Goal: Task Accomplishment & Management: Use online tool/utility

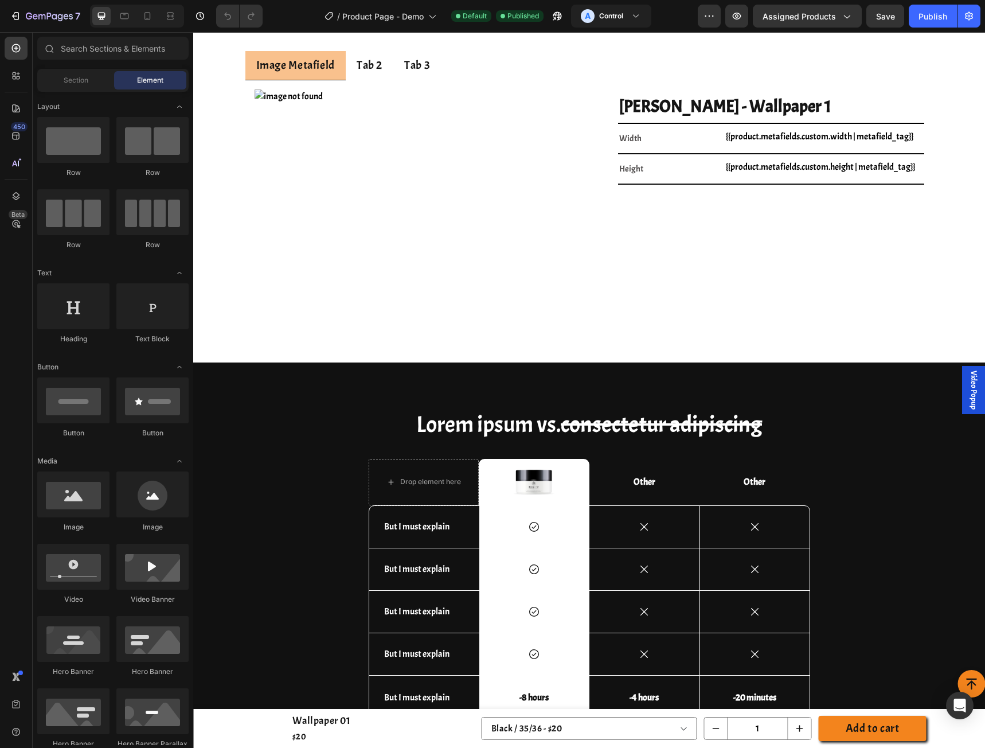
scroll to position [4501, 0]
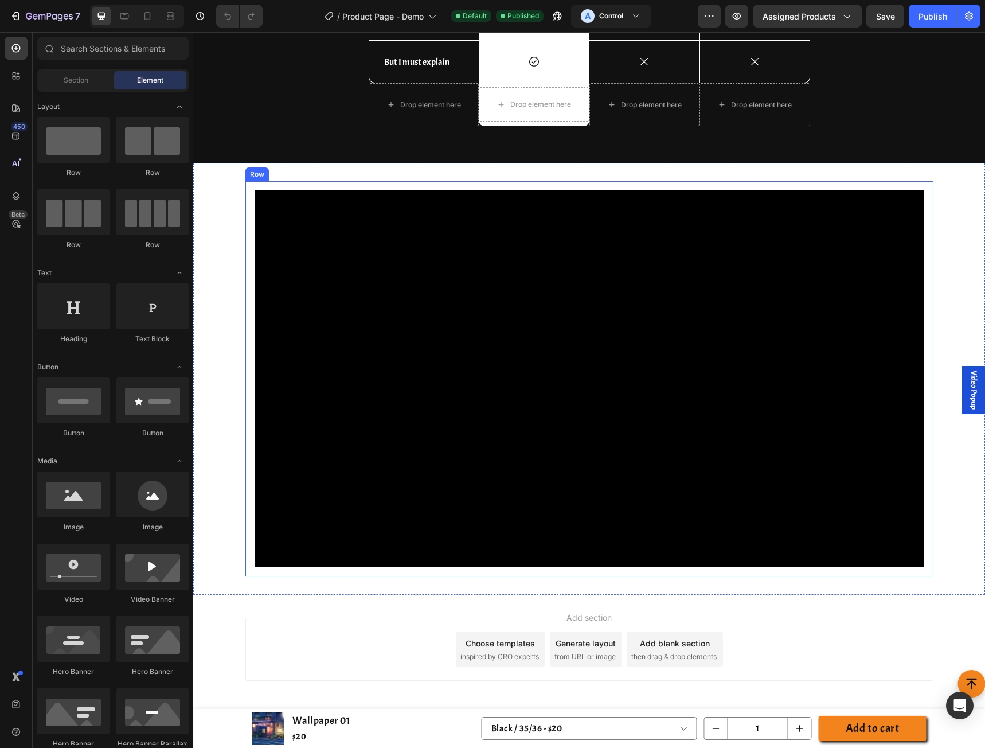
click at [248, 177] on div "Row" at bounding box center [257, 174] width 19 height 10
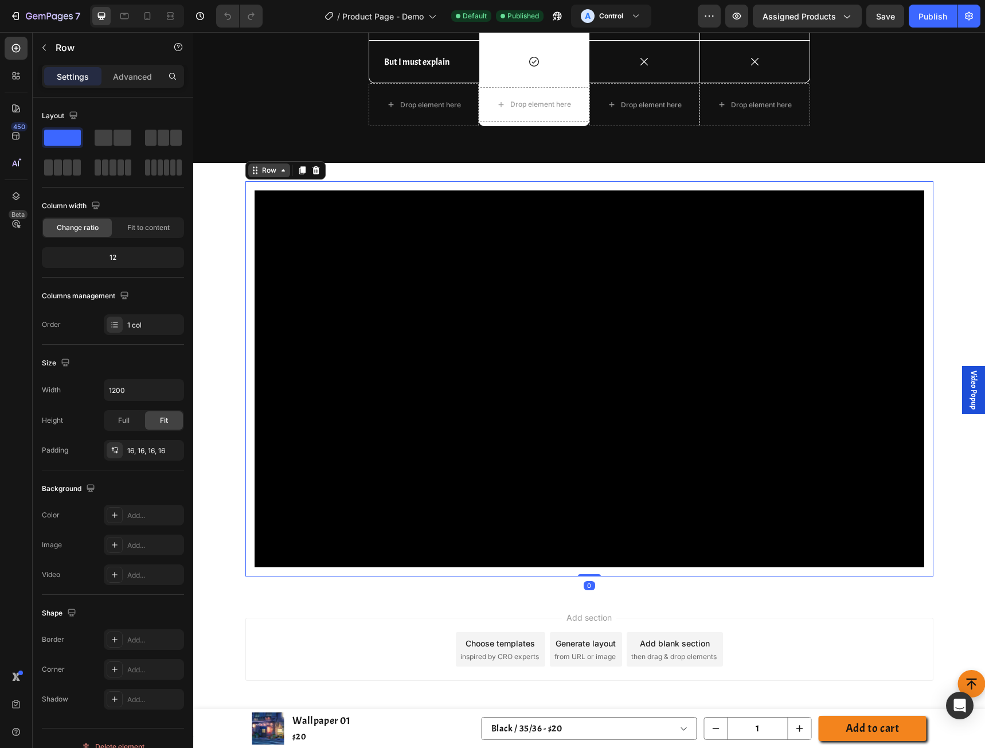
click at [260, 174] on div "Row" at bounding box center [269, 170] width 19 height 10
click at [314, 172] on icon at bounding box center [315, 170] width 9 height 9
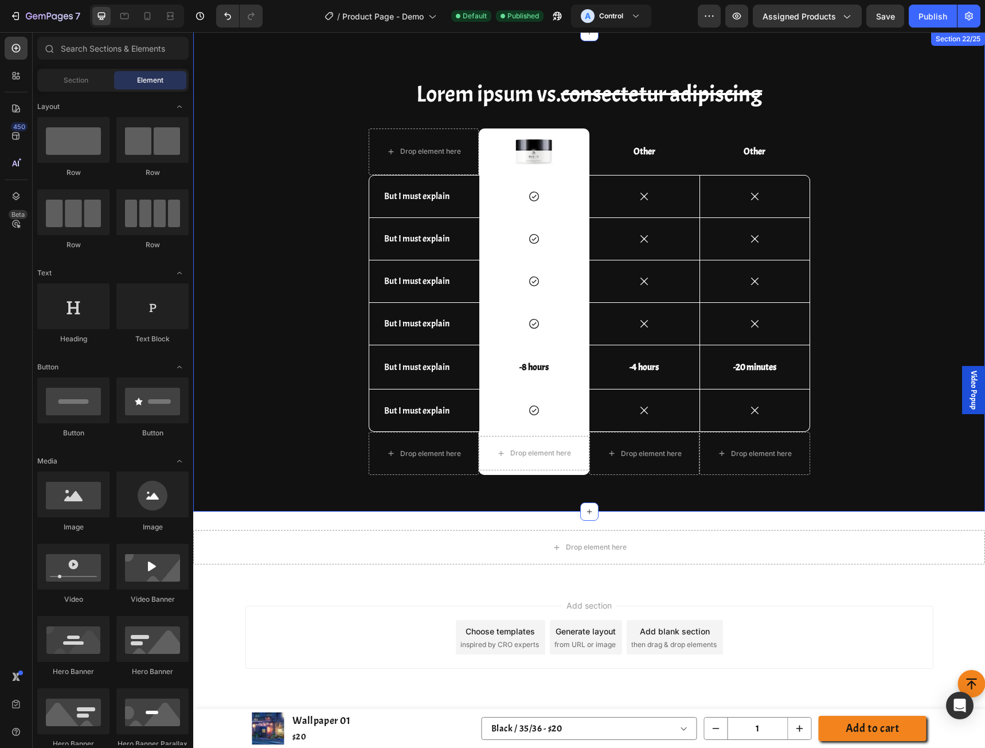
scroll to position [4152, 0]
click at [93, 43] on input "text" at bounding box center [112, 48] width 151 height 23
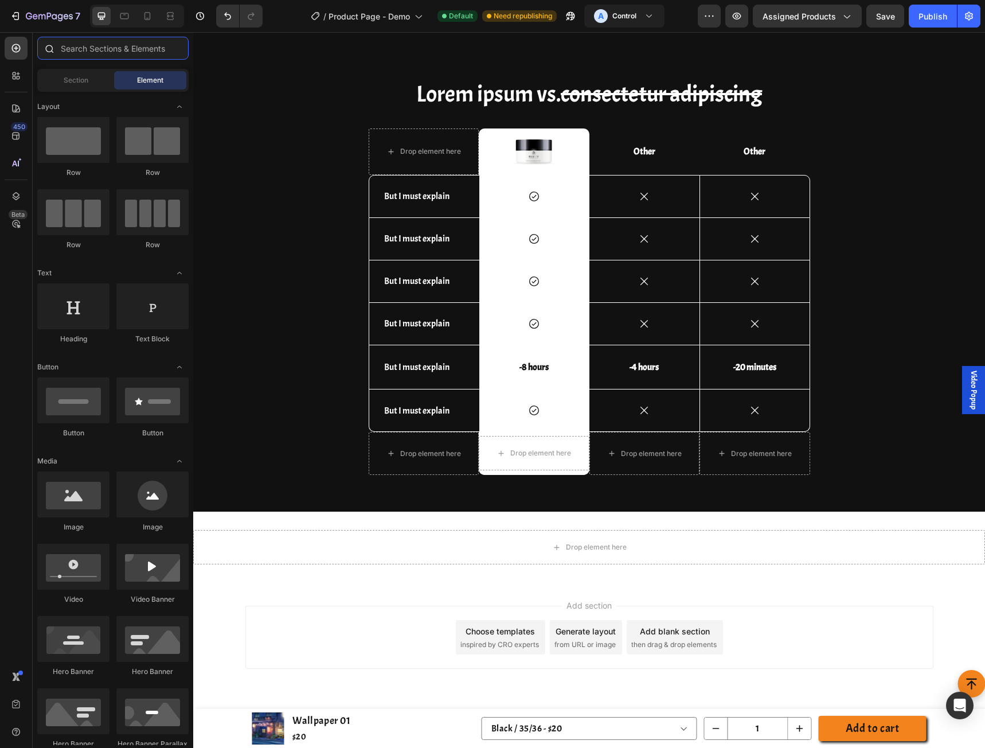
click at [112, 54] on input "text" at bounding box center [112, 48] width 151 height 23
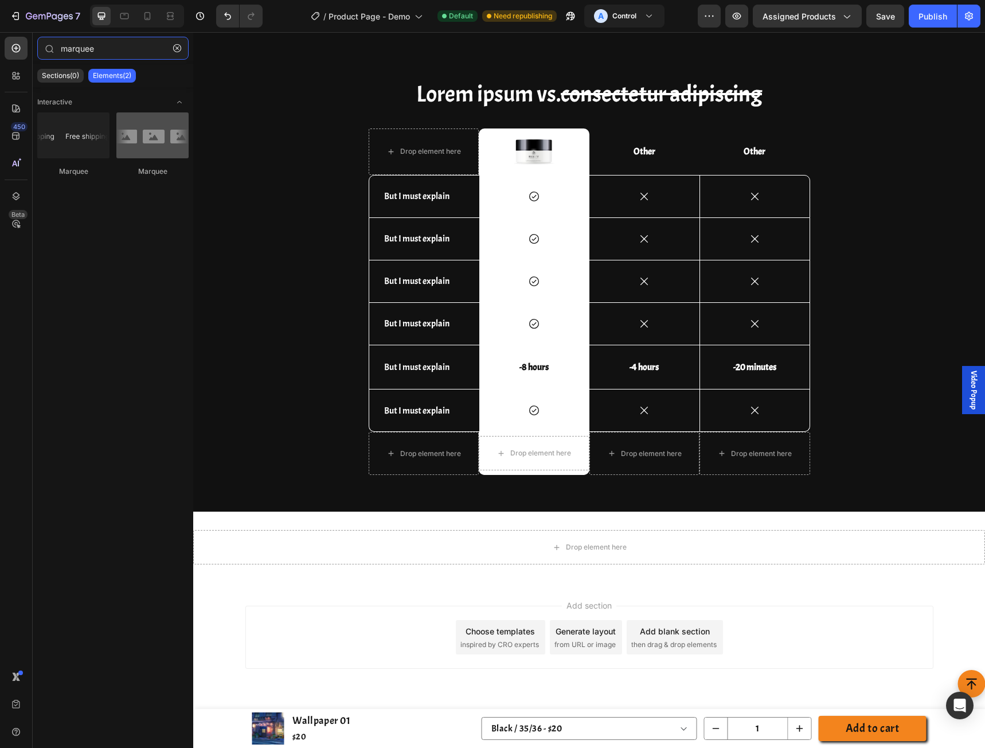
type input "marquee"
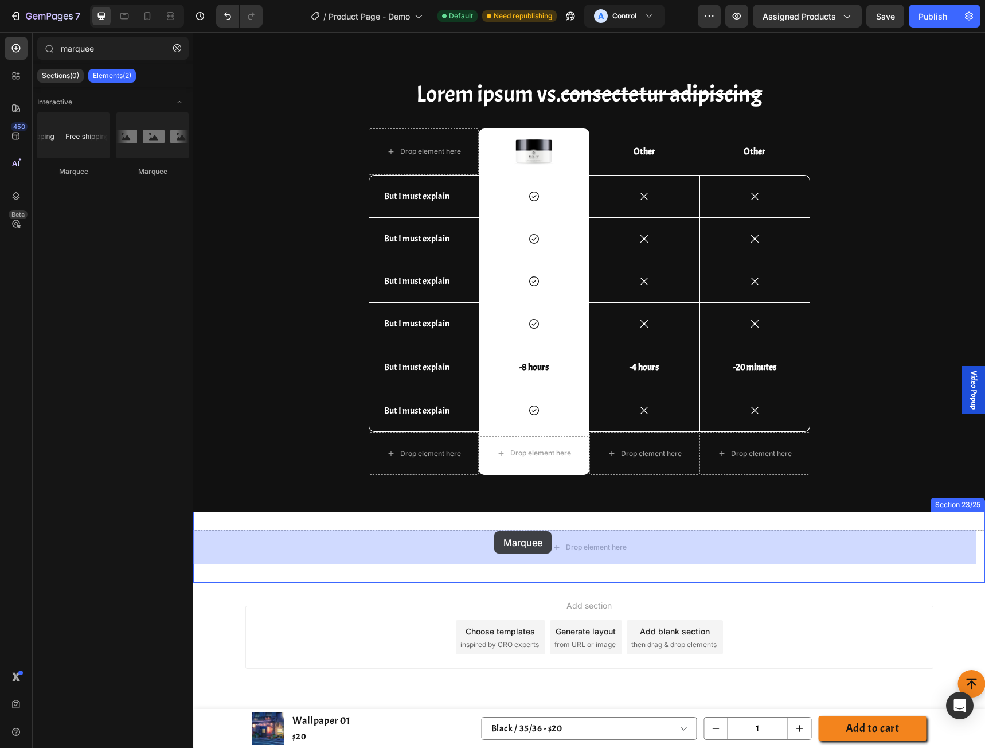
drag, startPoint x: 344, startPoint y: 178, endPoint x: 494, endPoint y: 531, distance: 383.7
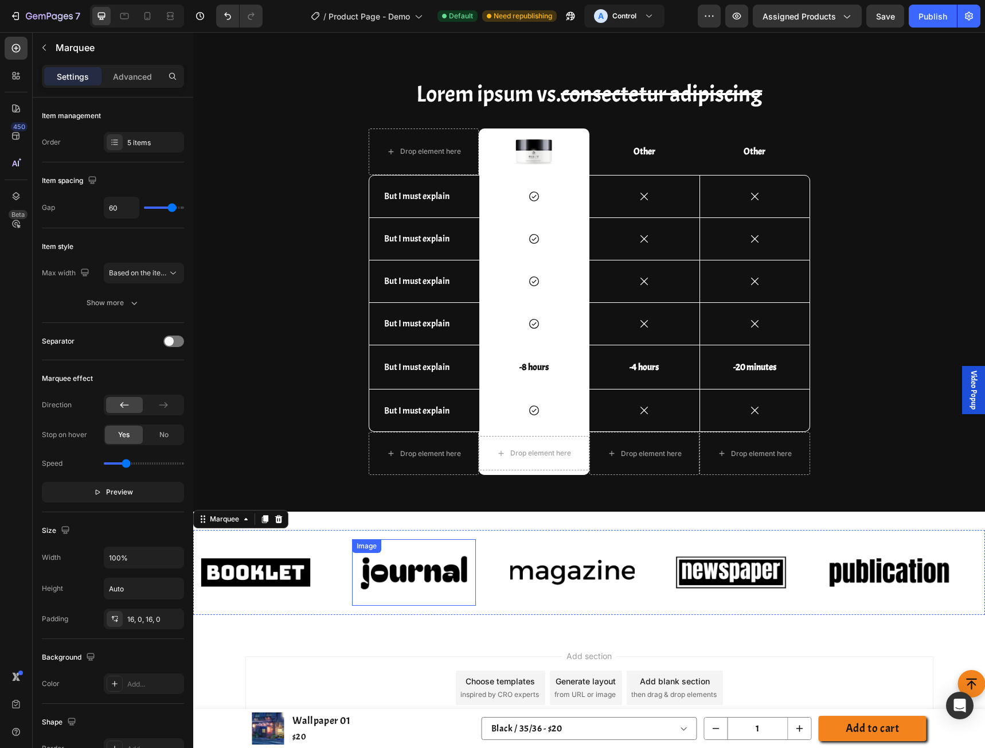
scroll to position [4202, 0]
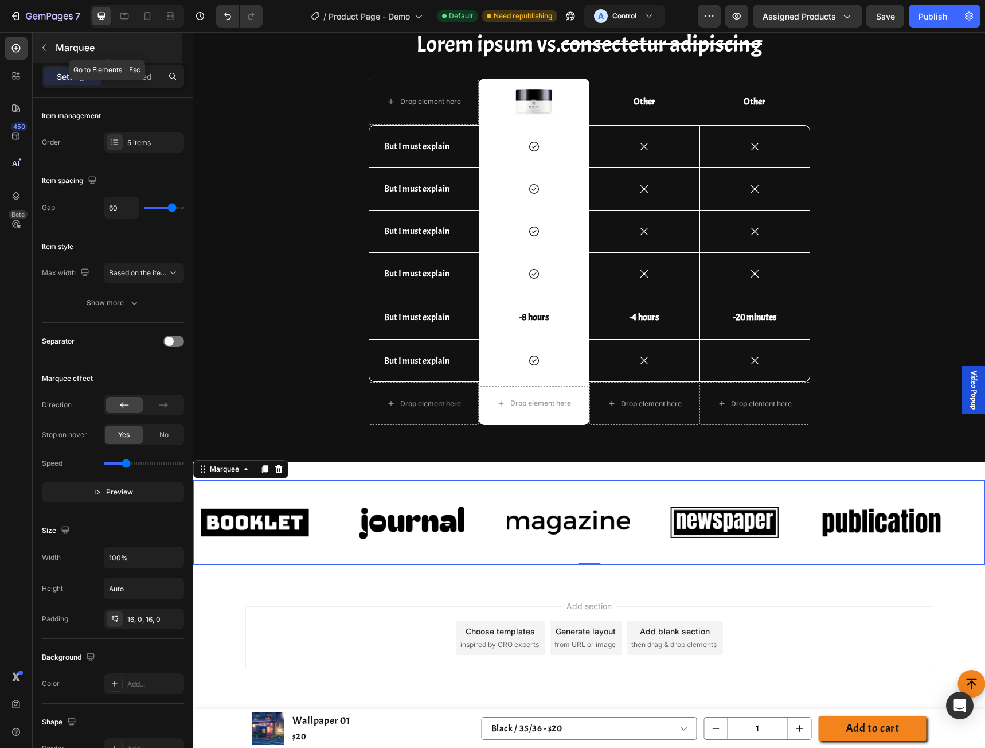
click at [45, 48] on icon "button" at bounding box center [44, 47] width 9 height 9
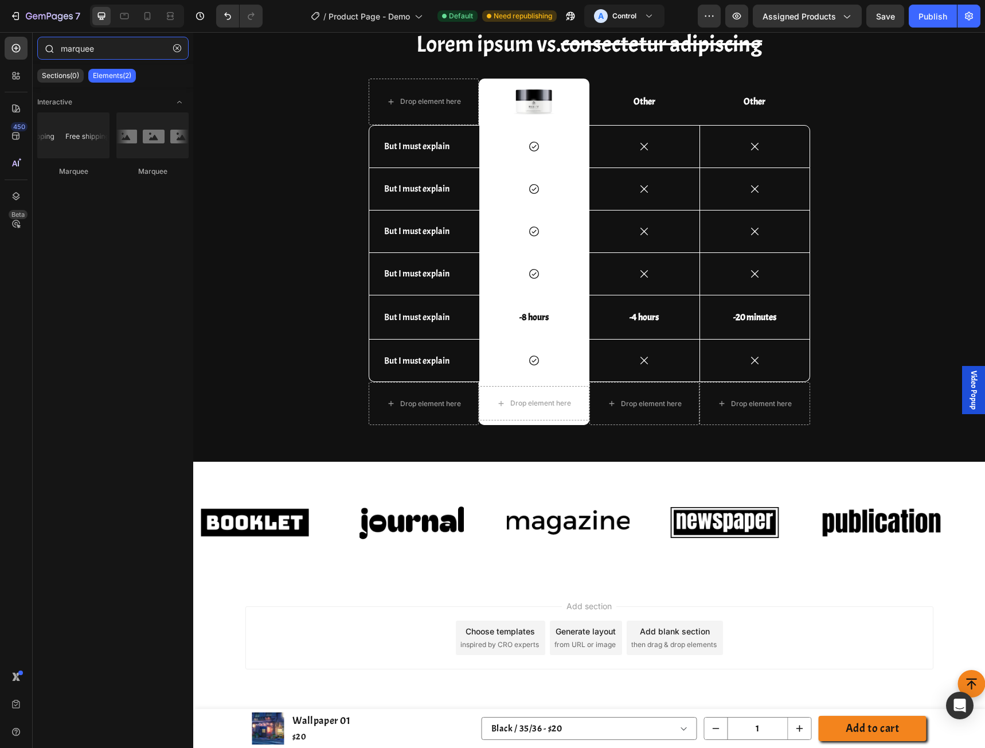
click at [123, 53] on input "marquee" at bounding box center [112, 48] width 151 height 23
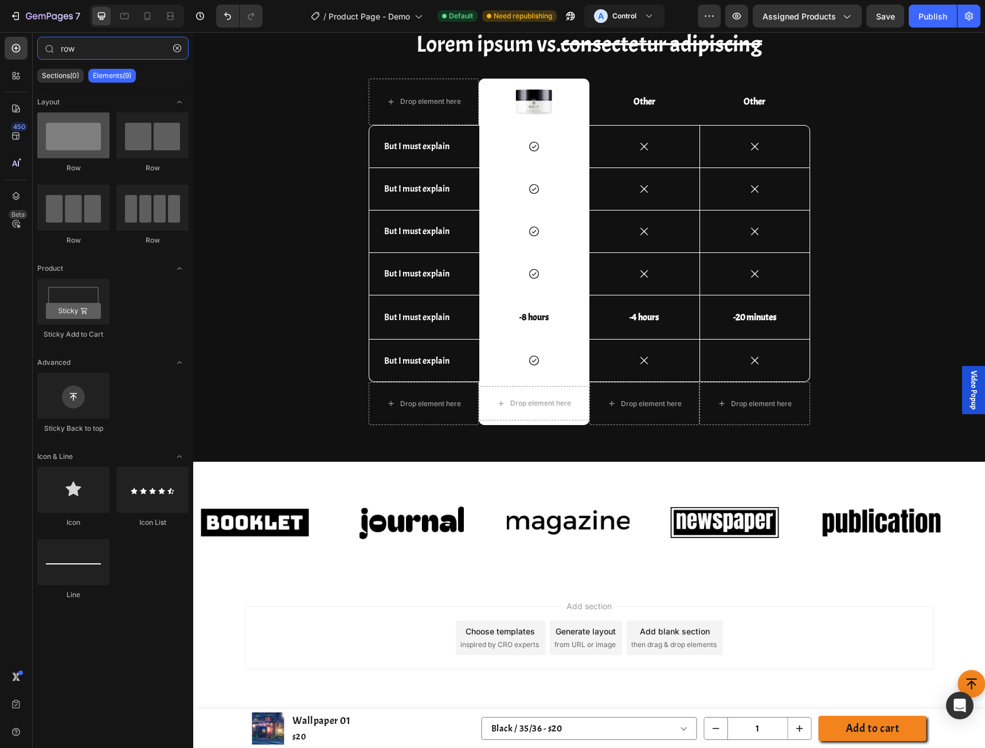
type input "row"
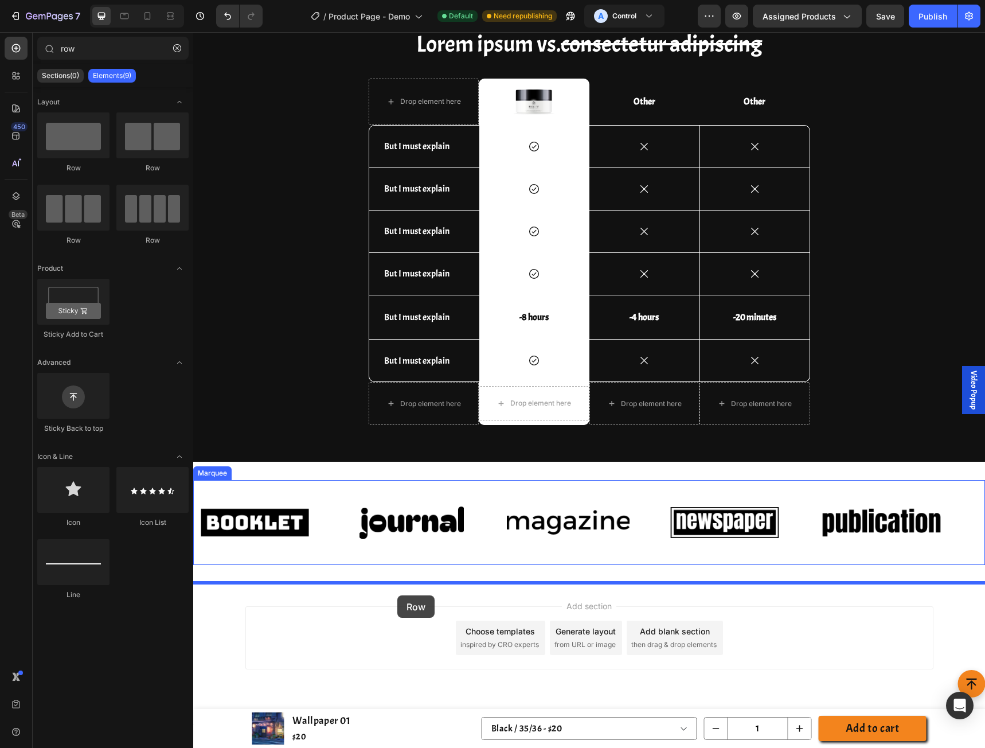
drag, startPoint x: 261, startPoint y: 185, endPoint x: 397, endPoint y: 595, distance: 432.5
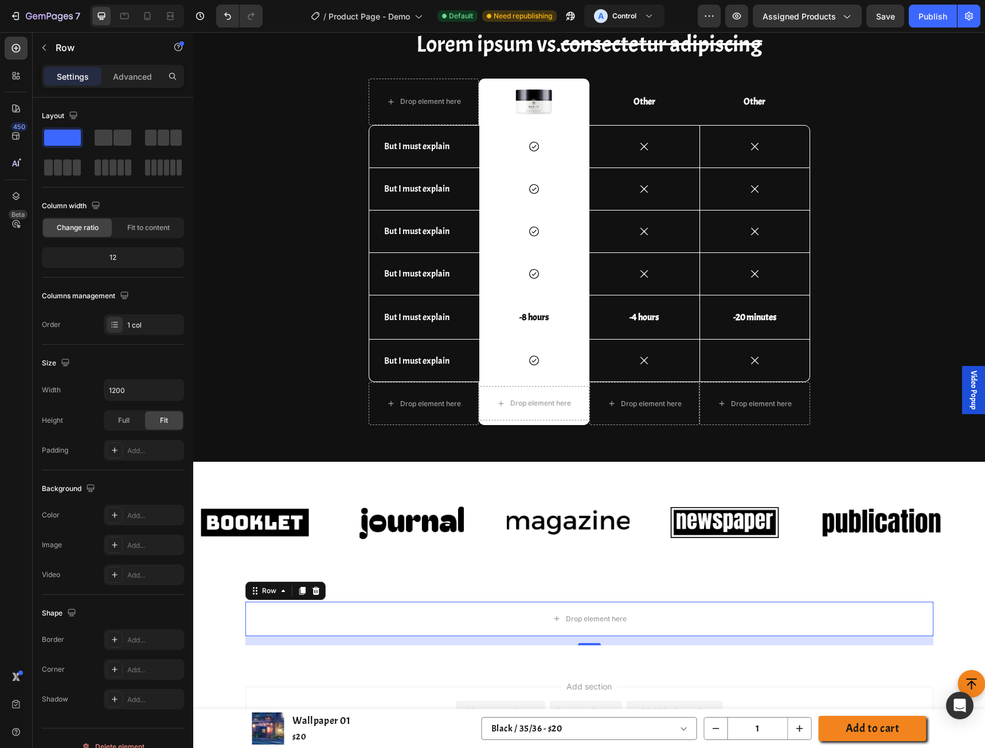
scroll to position [4282, 0]
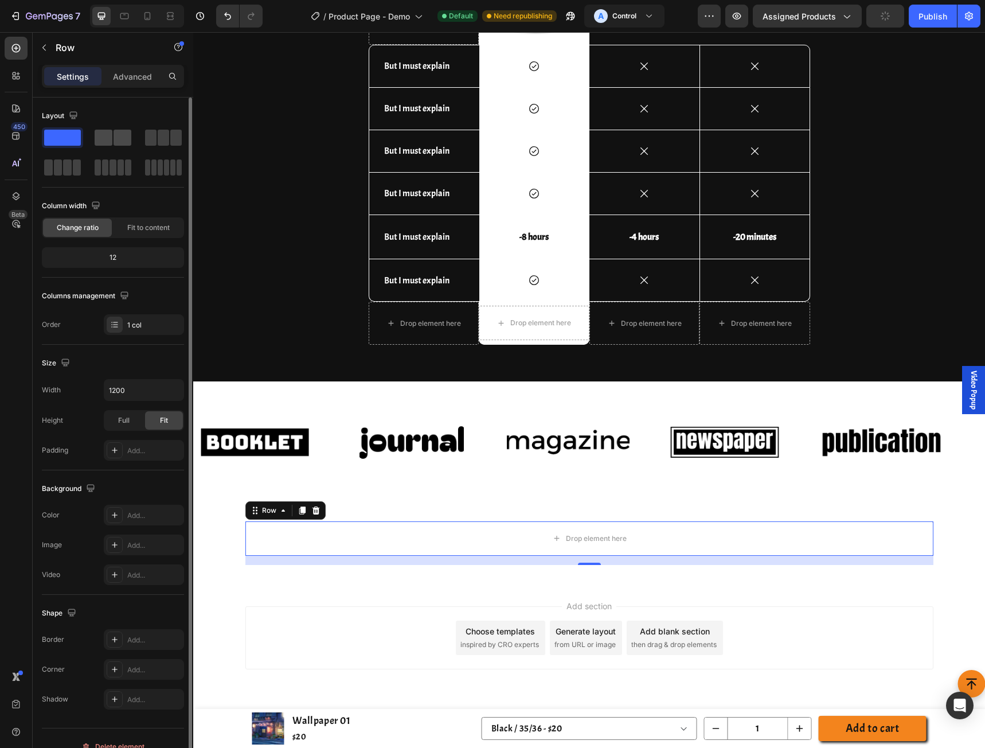
click at [114, 144] on span at bounding box center [123, 138] width 18 height 16
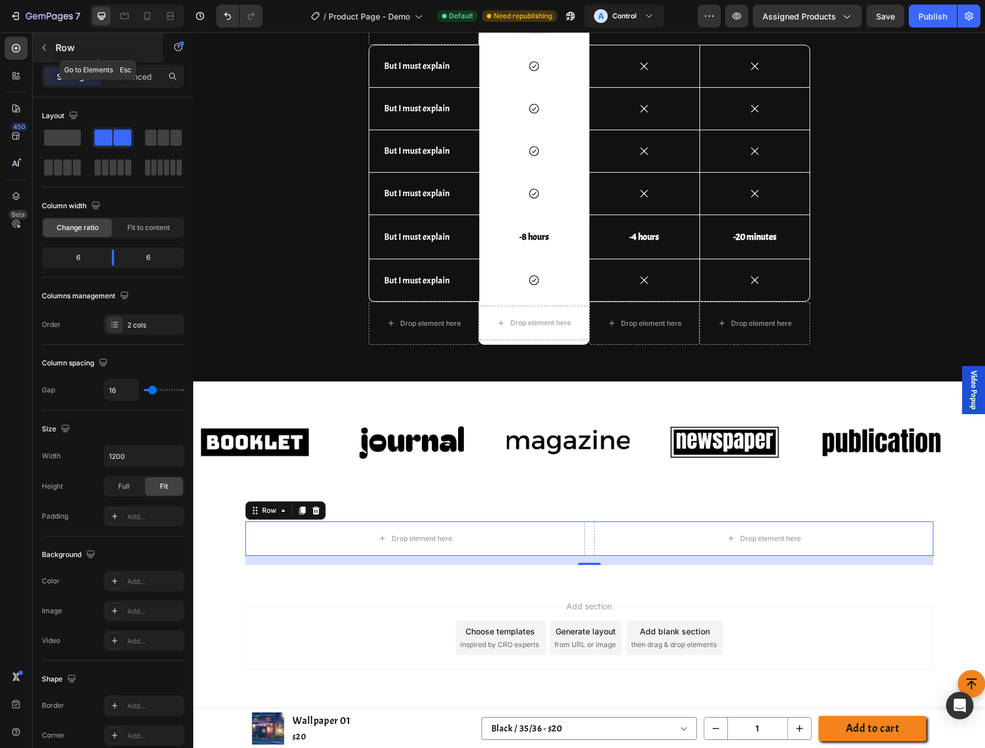
click at [50, 49] on button "button" at bounding box center [44, 47] width 18 height 18
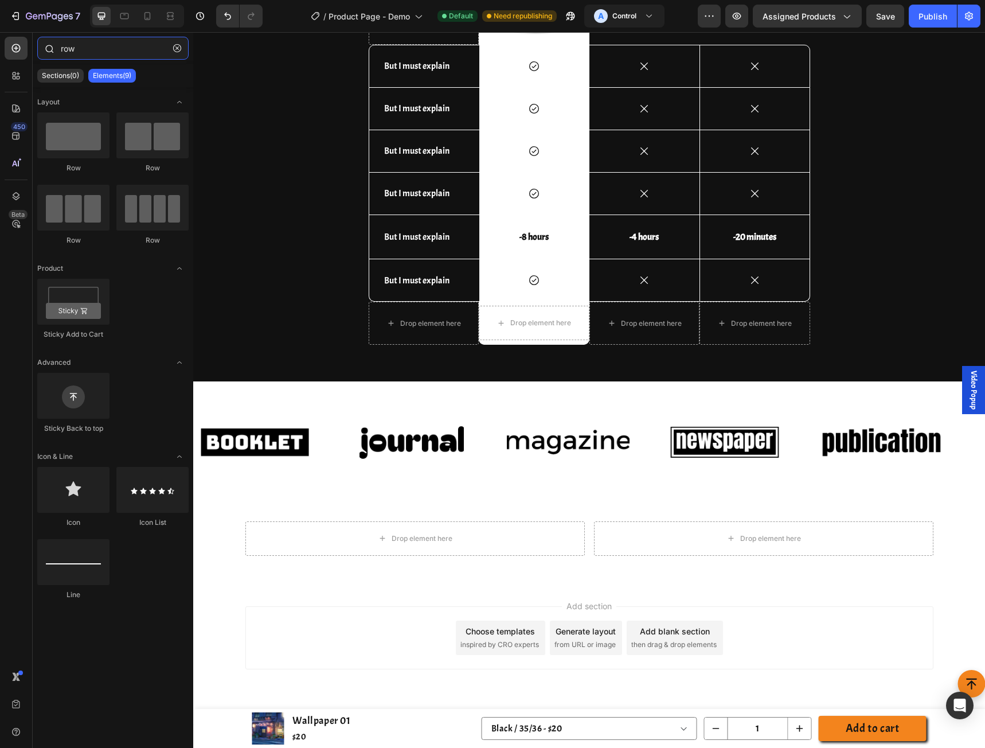
click at [114, 52] on input "row" at bounding box center [112, 48] width 151 height 23
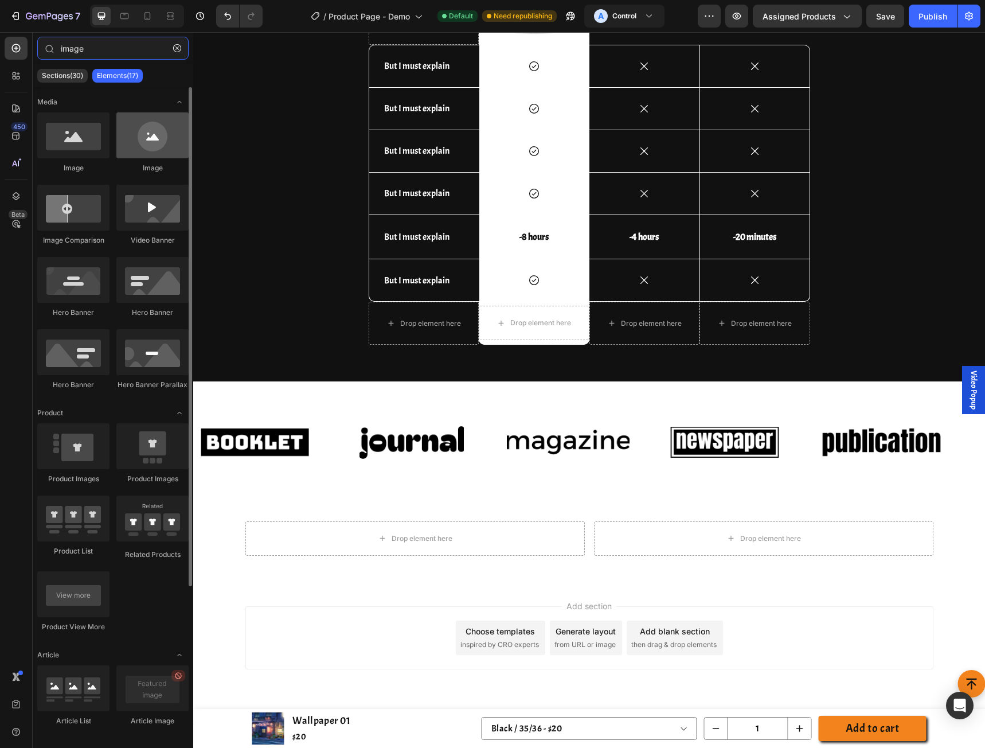
type input "image"
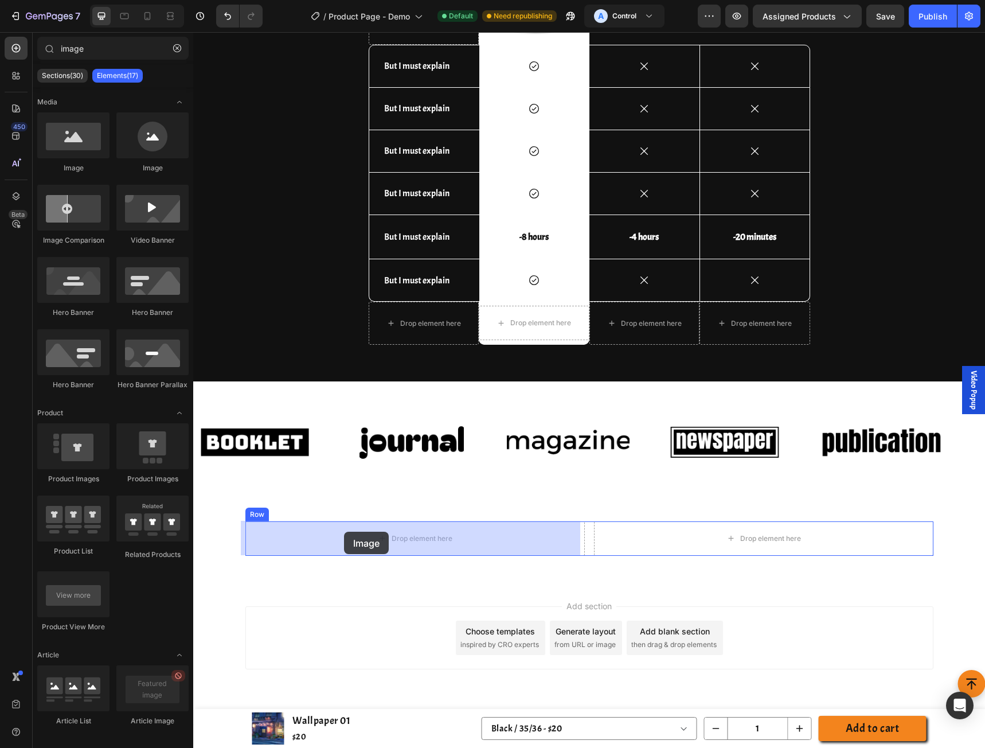
drag, startPoint x: 351, startPoint y: 177, endPoint x: 344, endPoint y: 531, distance: 354.3
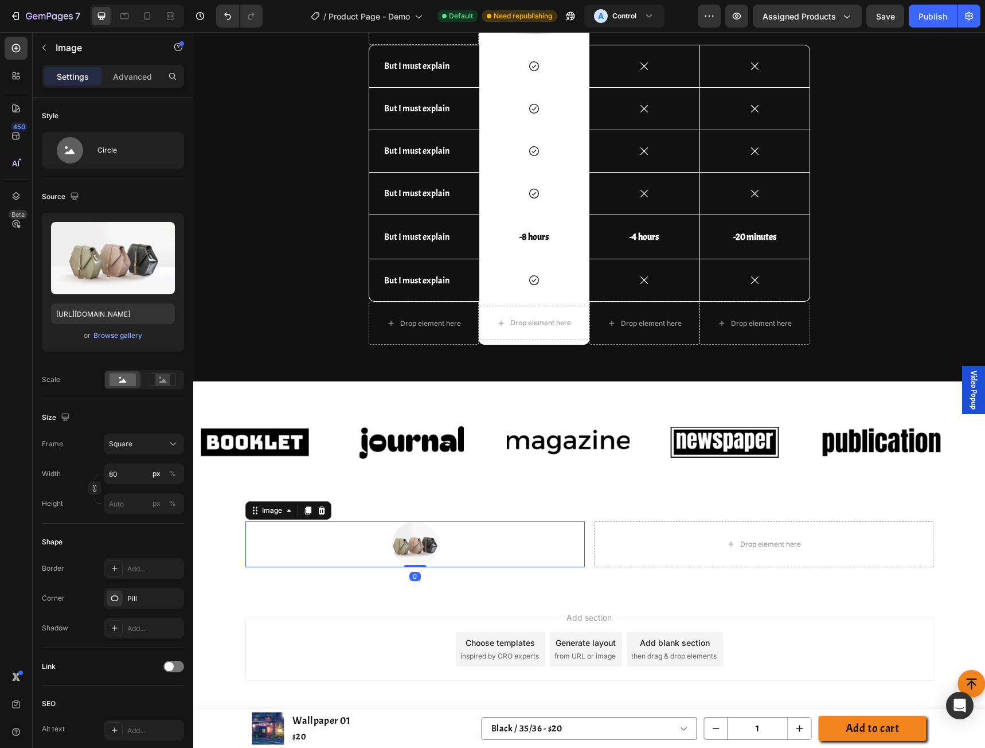
scroll to position [4294, 0]
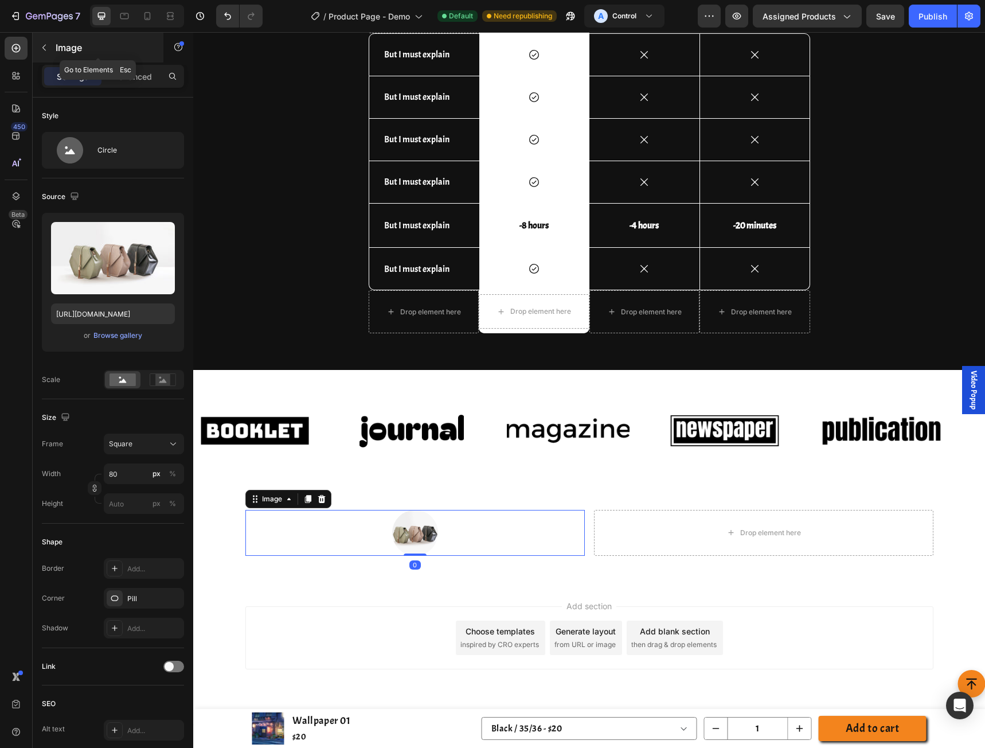
click at [43, 38] on div "Image" at bounding box center [98, 48] width 131 height 30
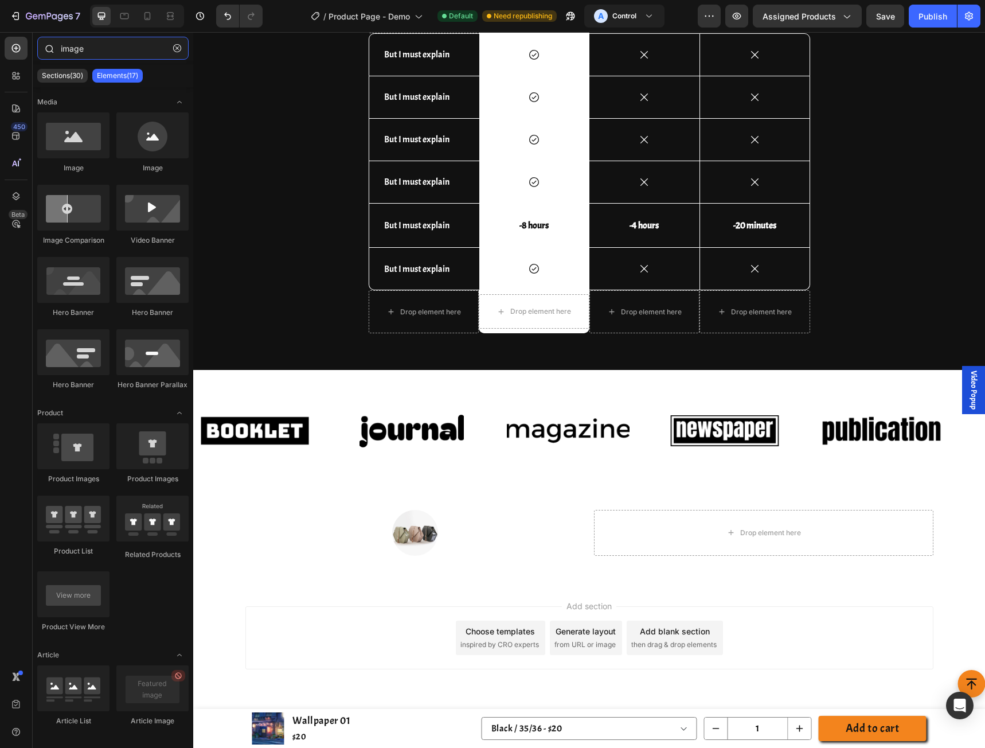
click at [126, 58] on input "image" at bounding box center [112, 48] width 151 height 23
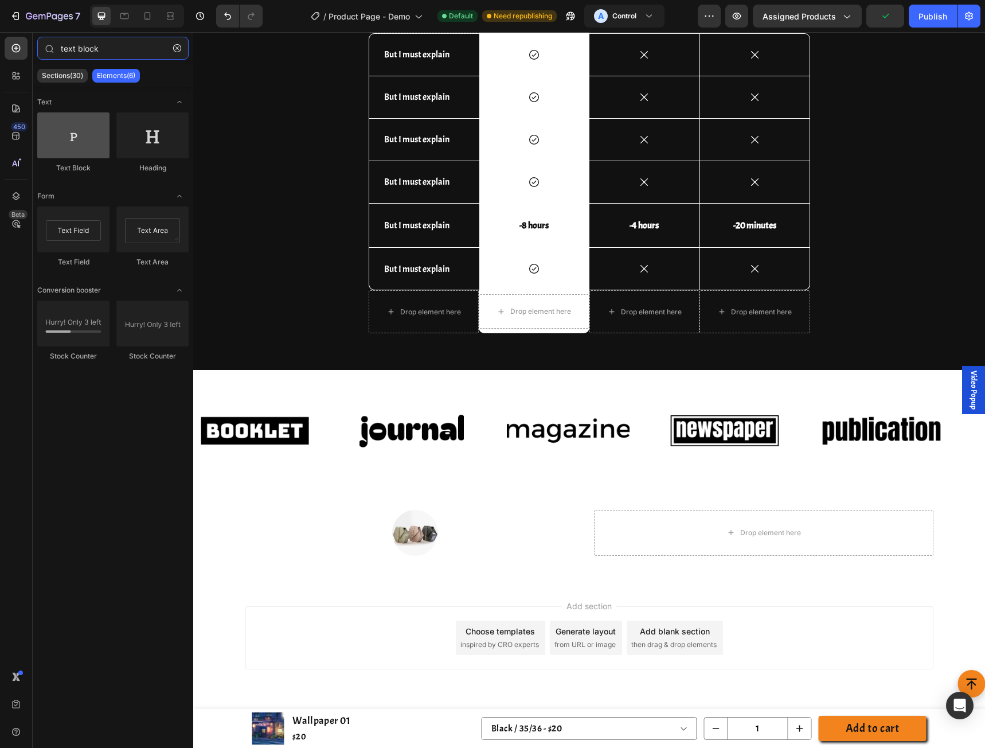
type input "text block"
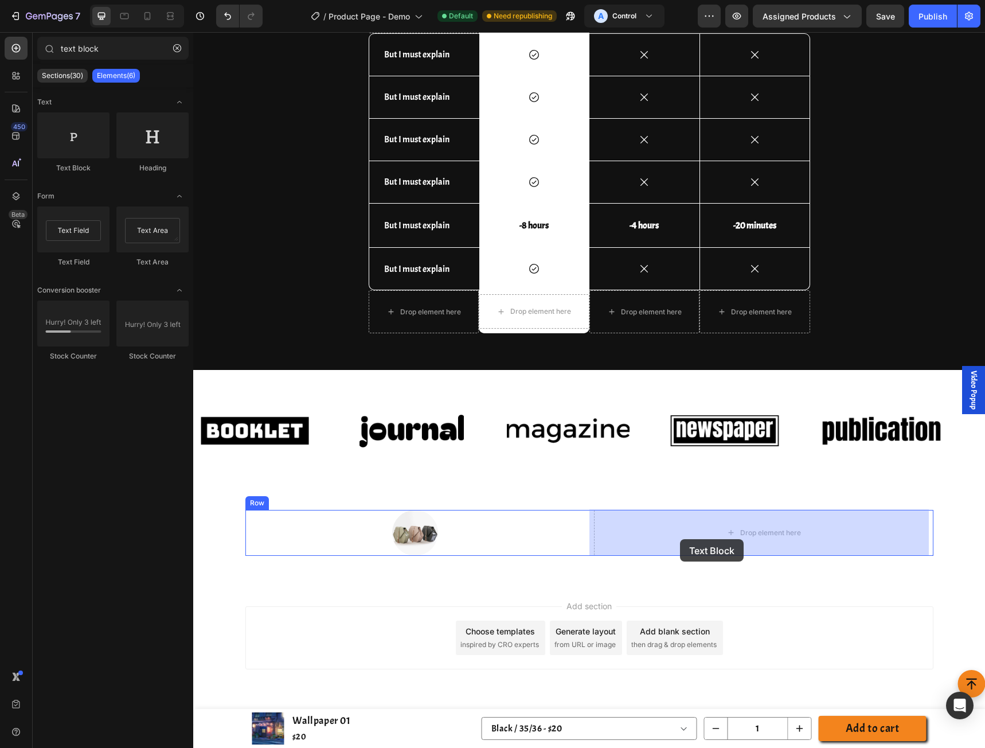
drag, startPoint x: 264, startPoint y: 182, endPoint x: 680, endPoint y: 539, distance: 548.4
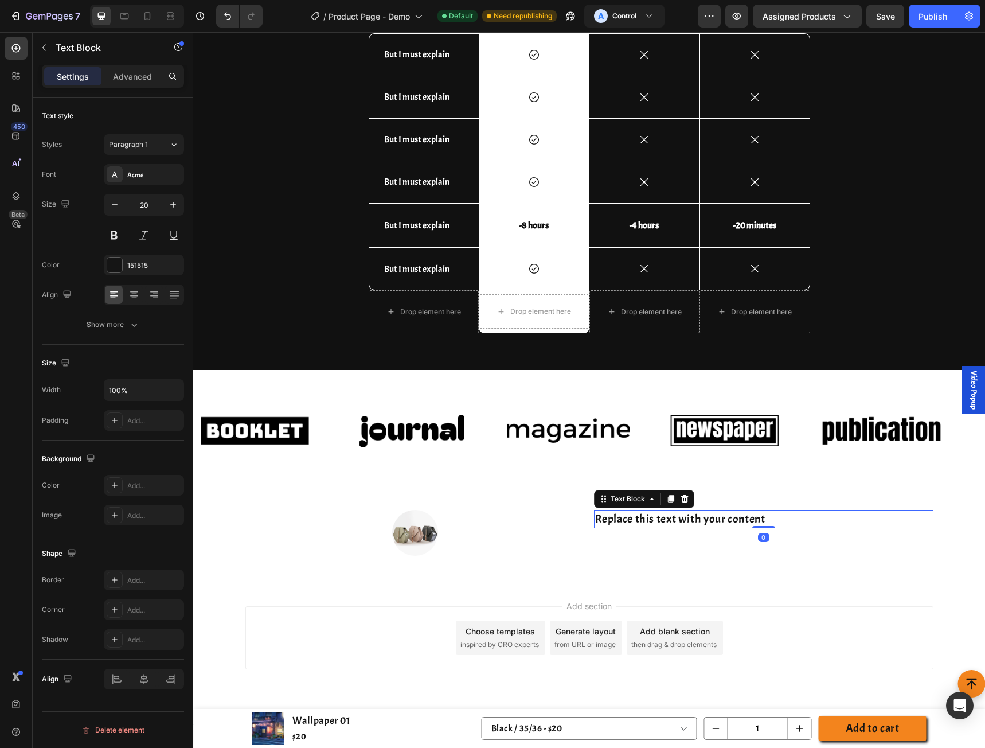
click at [647, 522] on div "Replace this text with your content" at bounding box center [763, 519] width 339 height 18
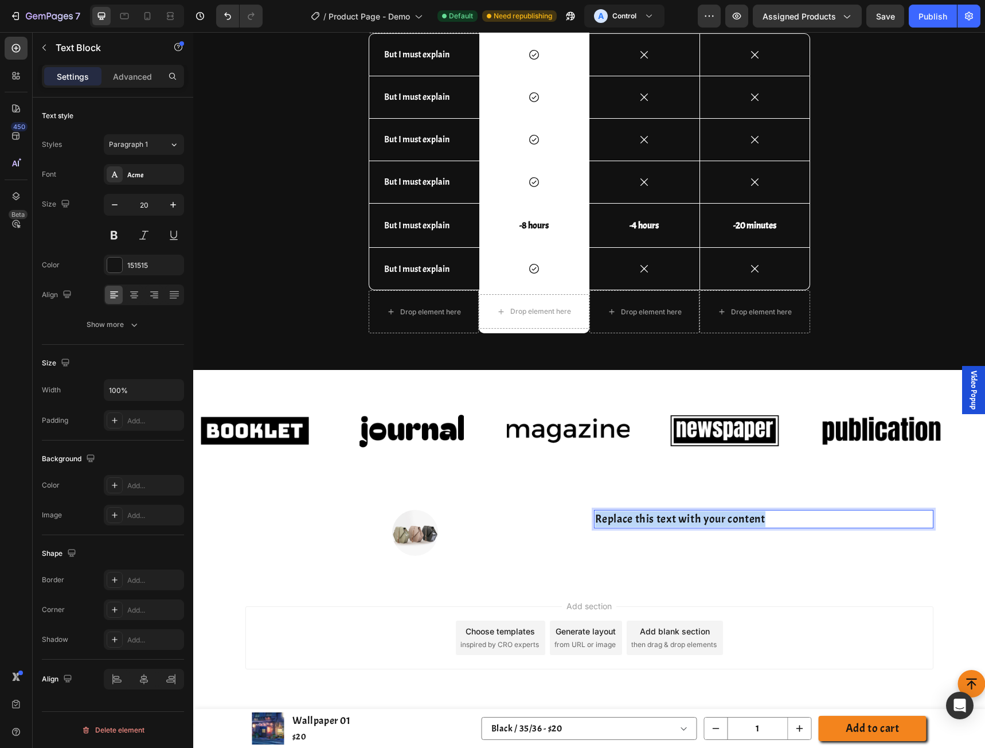
copy p "Replace this text with your content"
click at [810, 522] on p "Replace this text with your content" at bounding box center [763, 519] width 337 height 16
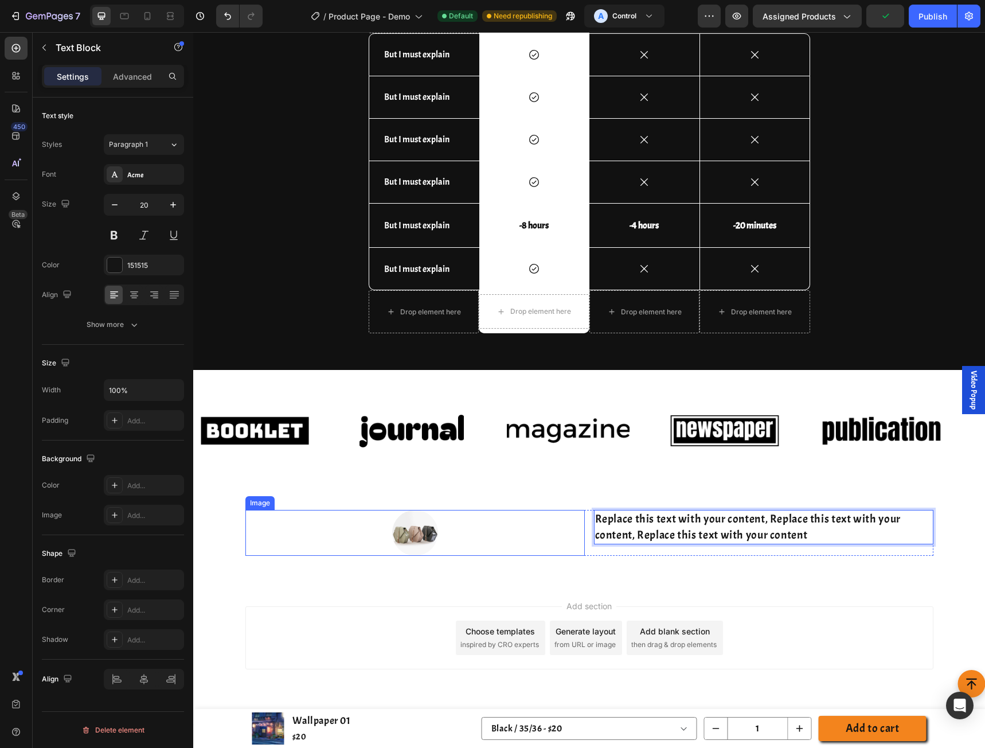
click at [548, 554] on div at bounding box center [414, 533] width 339 height 46
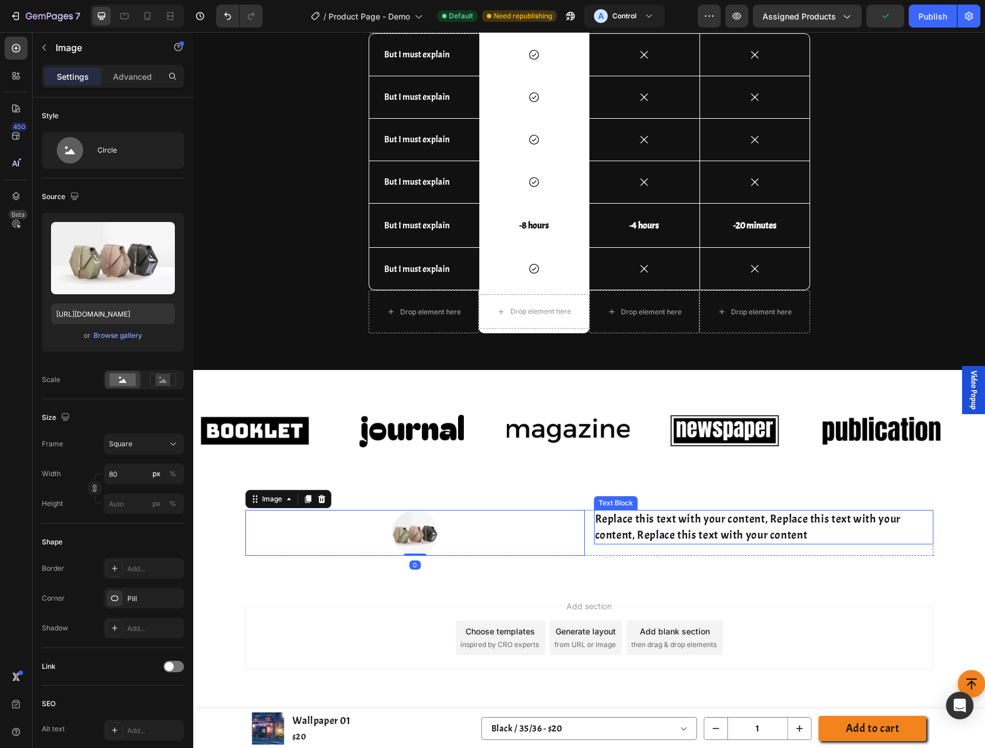
click at [625, 530] on p "Replace this text with your content, Replace this text with your content, Repla…" at bounding box center [763, 527] width 337 height 32
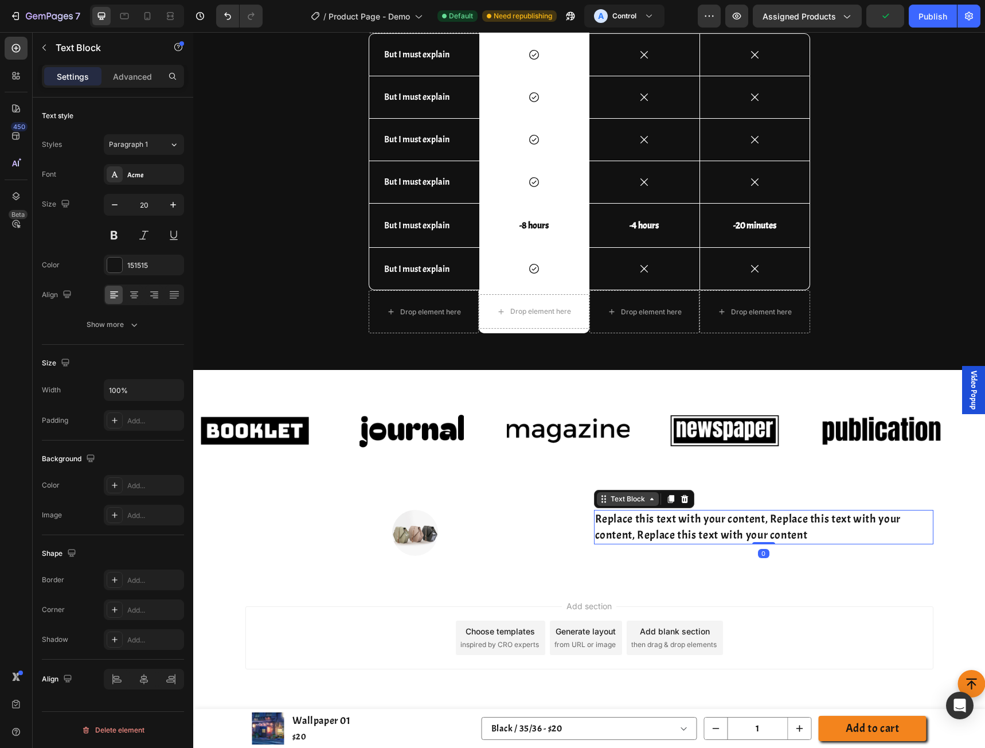
click at [608, 499] on div "Text Block" at bounding box center [627, 499] width 39 height 10
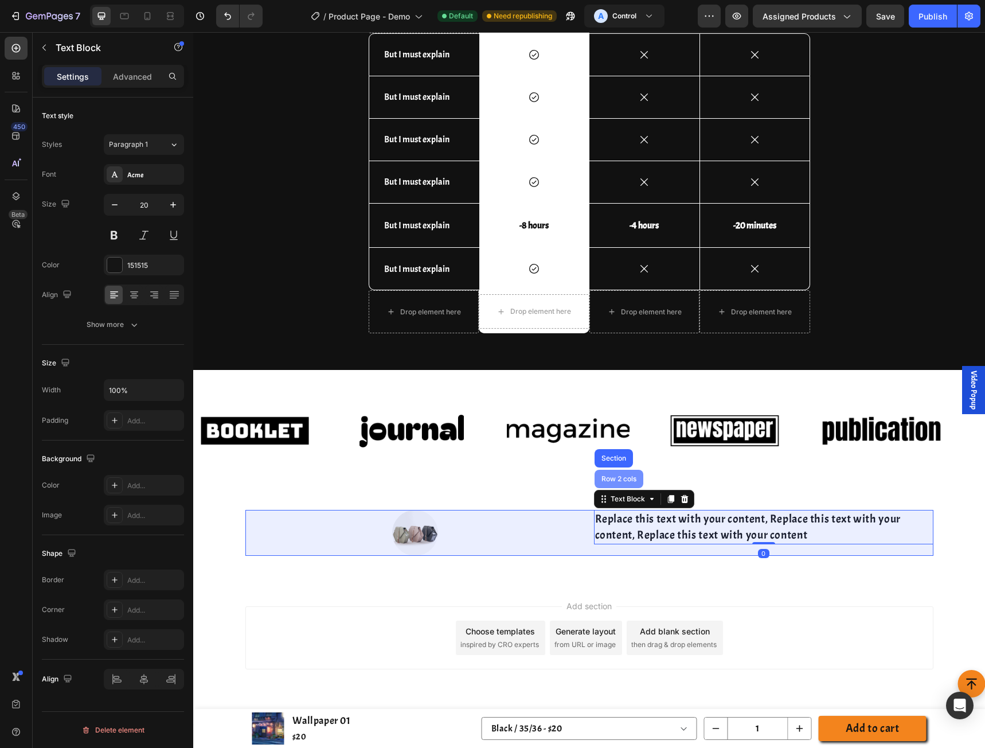
click at [610, 480] on div "Row 2 cols" at bounding box center [619, 478] width 40 height 7
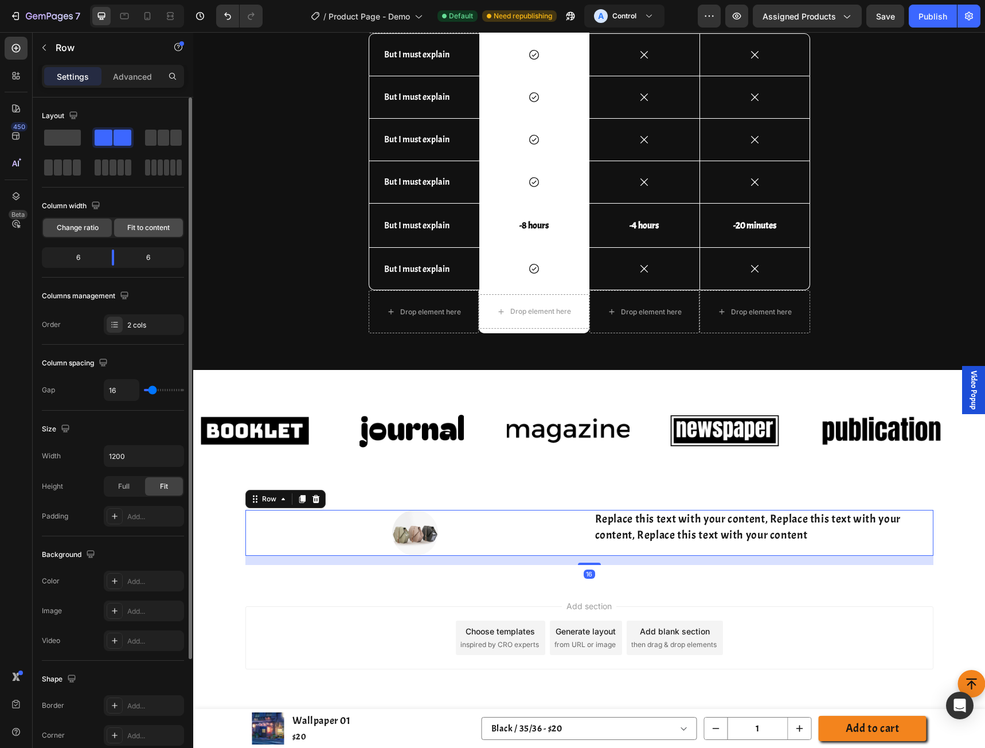
drag, startPoint x: 132, startPoint y: 229, endPoint x: 201, endPoint y: 397, distance: 181.3
click at [132, 228] on span "Fit to content" at bounding box center [148, 227] width 42 height 10
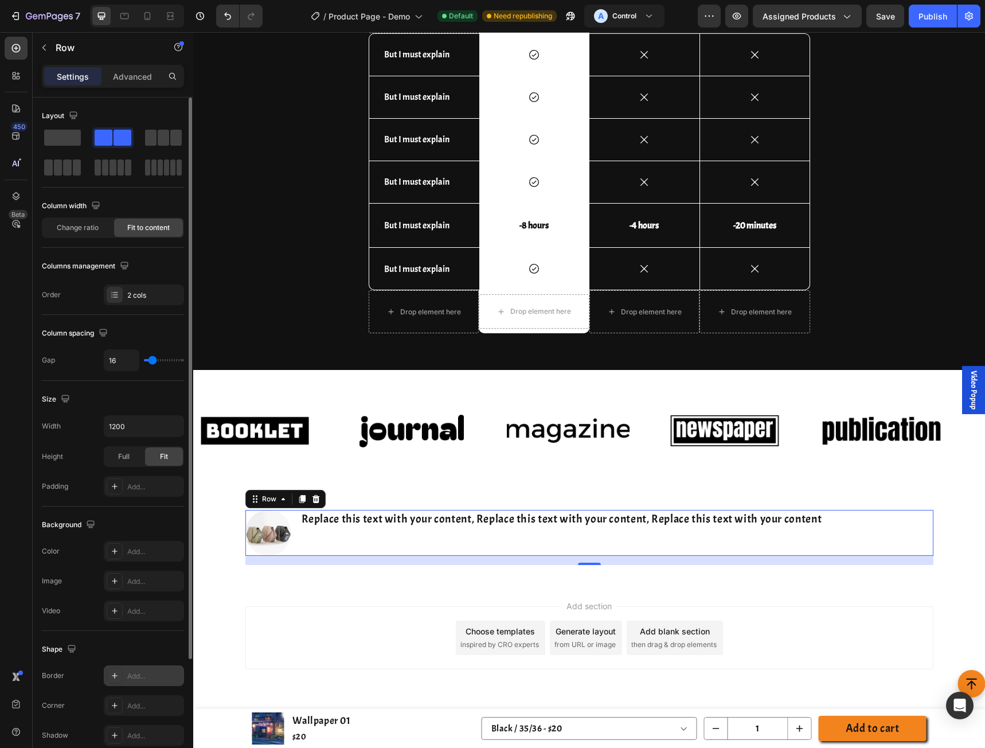
scroll to position [147, 0]
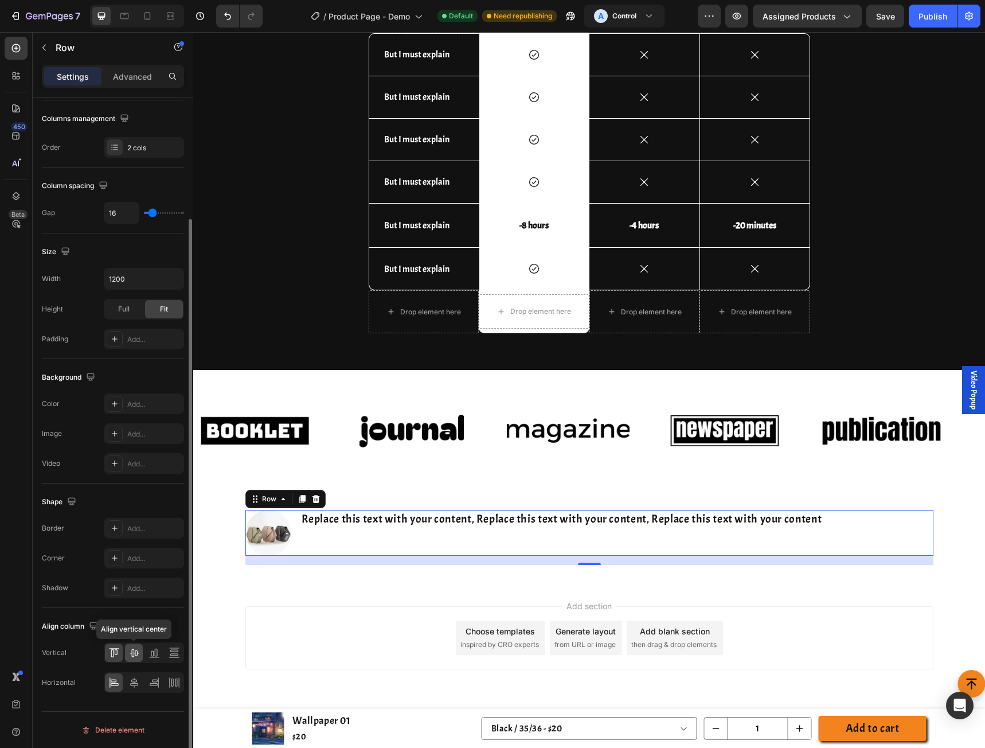
click at [138, 654] on icon at bounding box center [133, 652] width 11 height 11
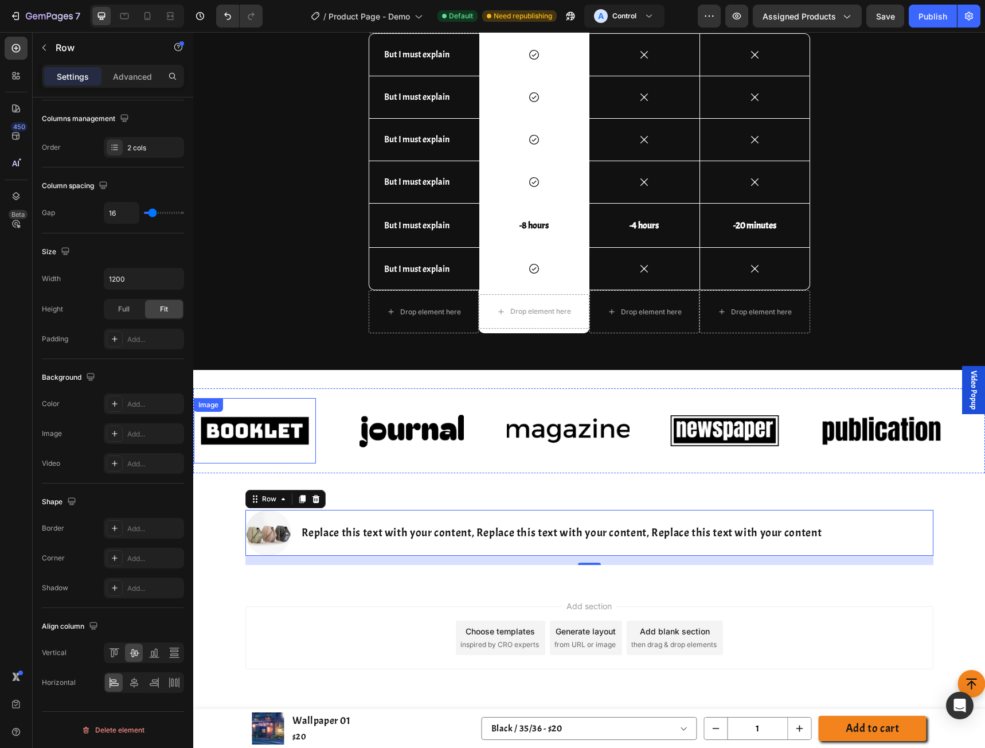
click at [258, 431] on img at bounding box center [255, 431] width 122 height 52
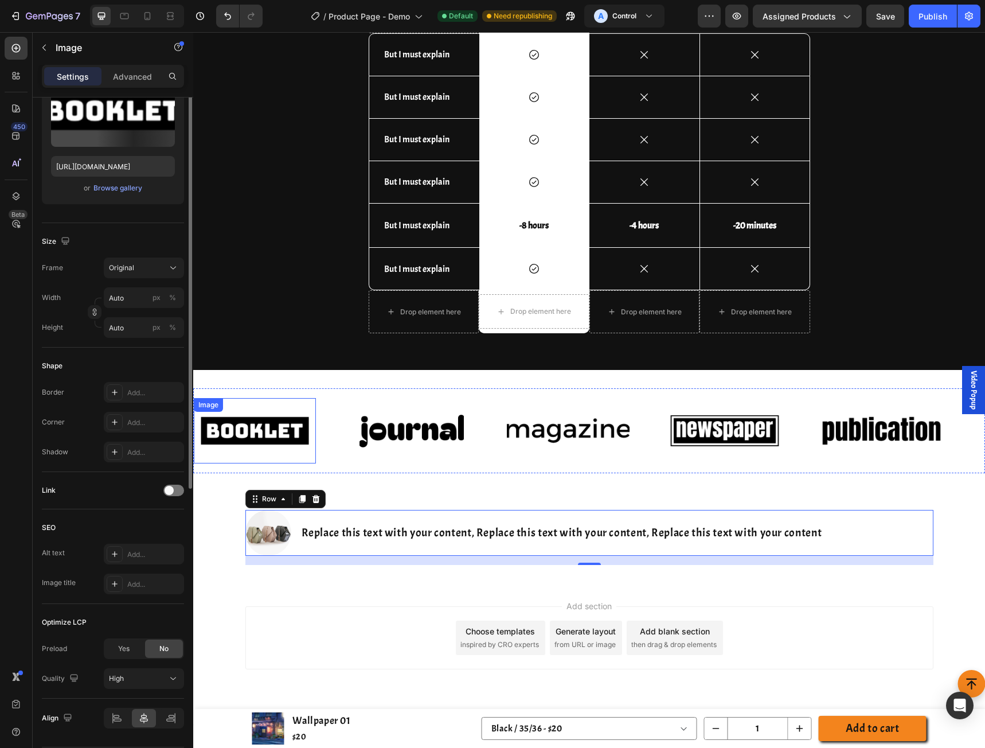
scroll to position [0, 0]
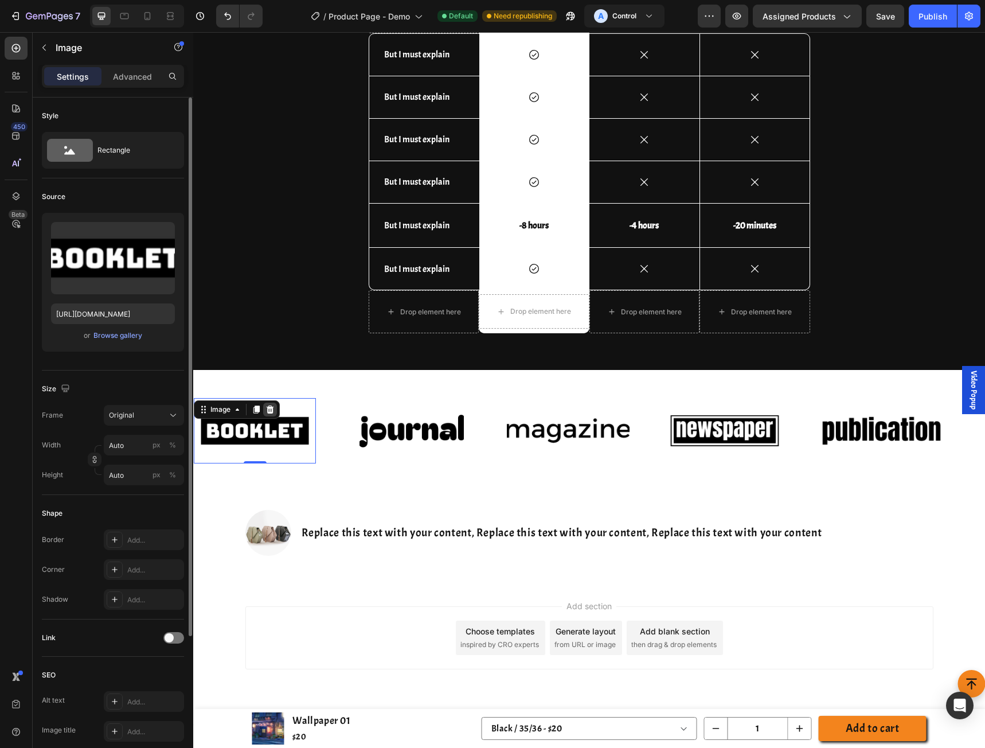
click at [274, 405] on icon at bounding box center [269, 409] width 9 height 9
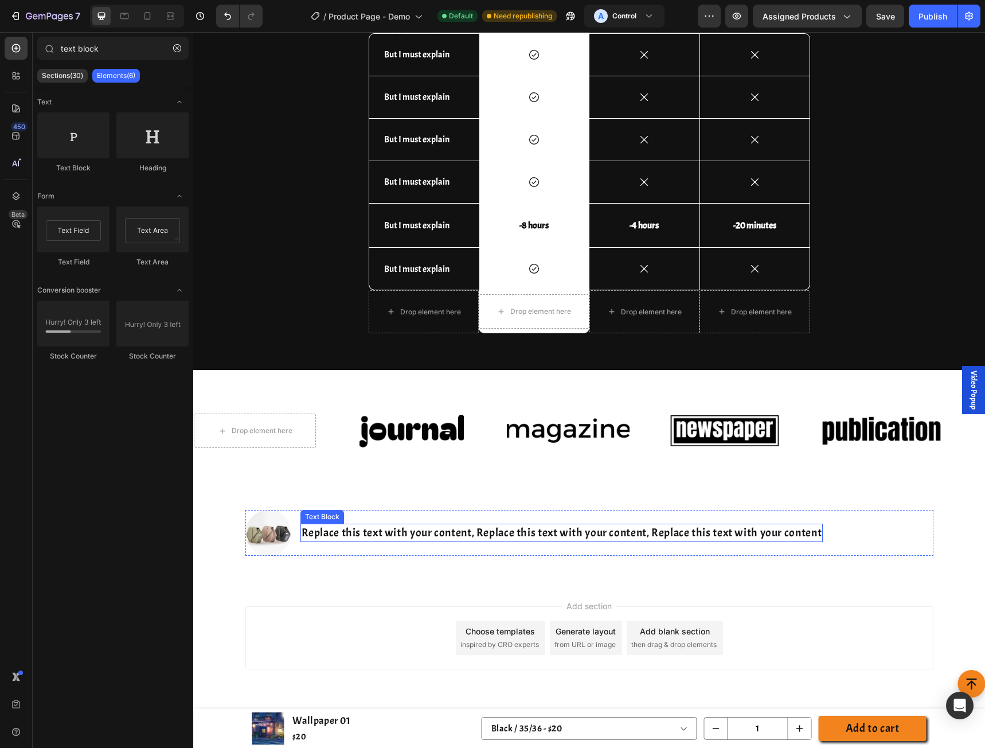
click at [338, 531] on p "Replace this text with your content, Replace this text with your content, Repla…" at bounding box center [562, 533] width 521 height 16
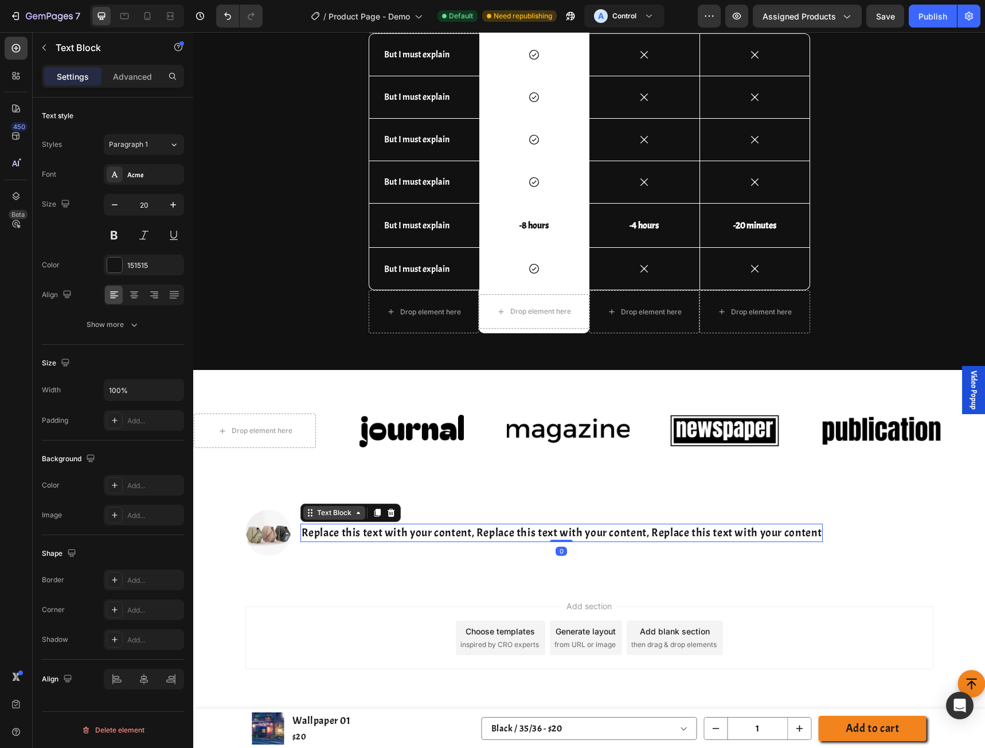
click at [315, 510] on div "Text Block" at bounding box center [334, 512] width 39 height 10
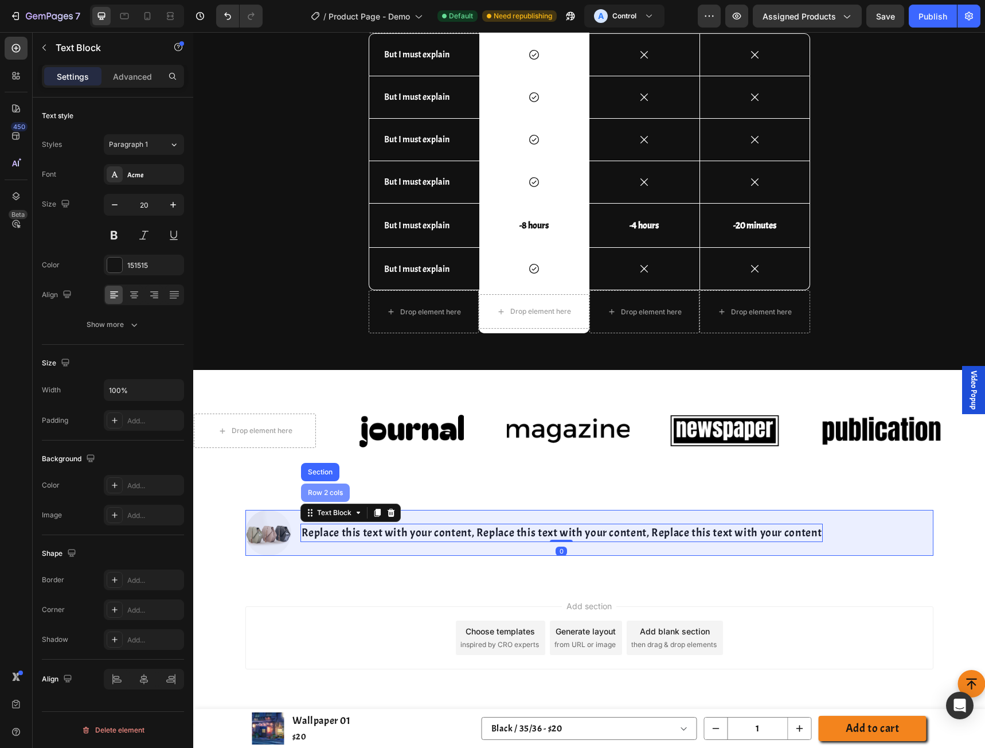
click at [317, 492] on div "Row 2 cols" at bounding box center [326, 492] width 40 height 7
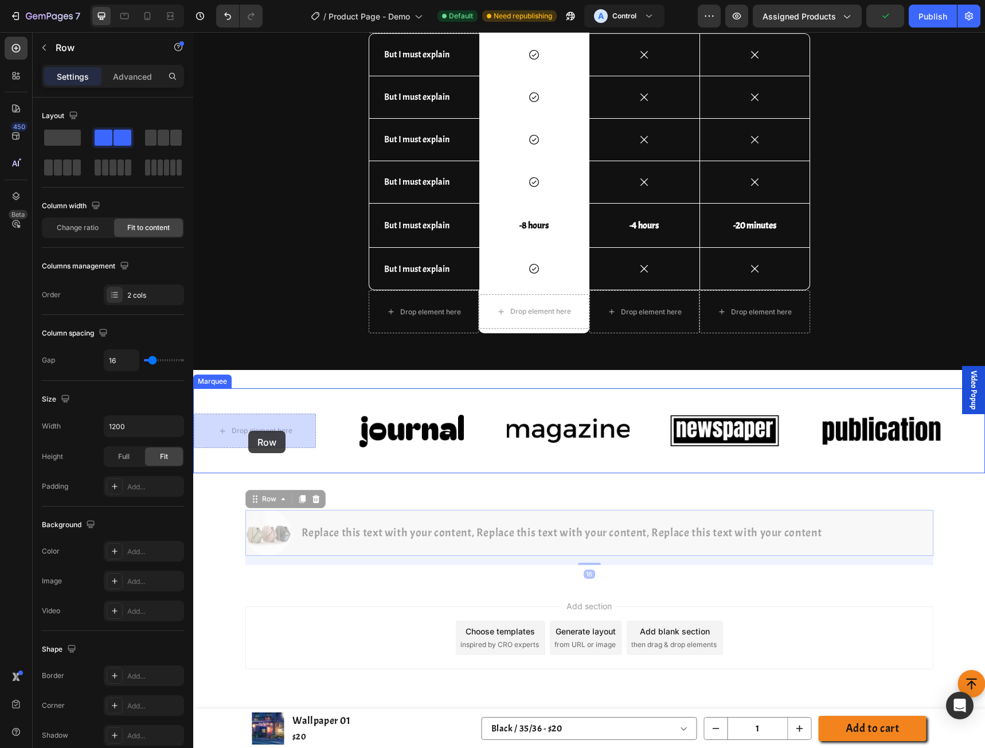
drag, startPoint x: 252, startPoint y: 495, endPoint x: 248, endPoint y: 431, distance: 64.3
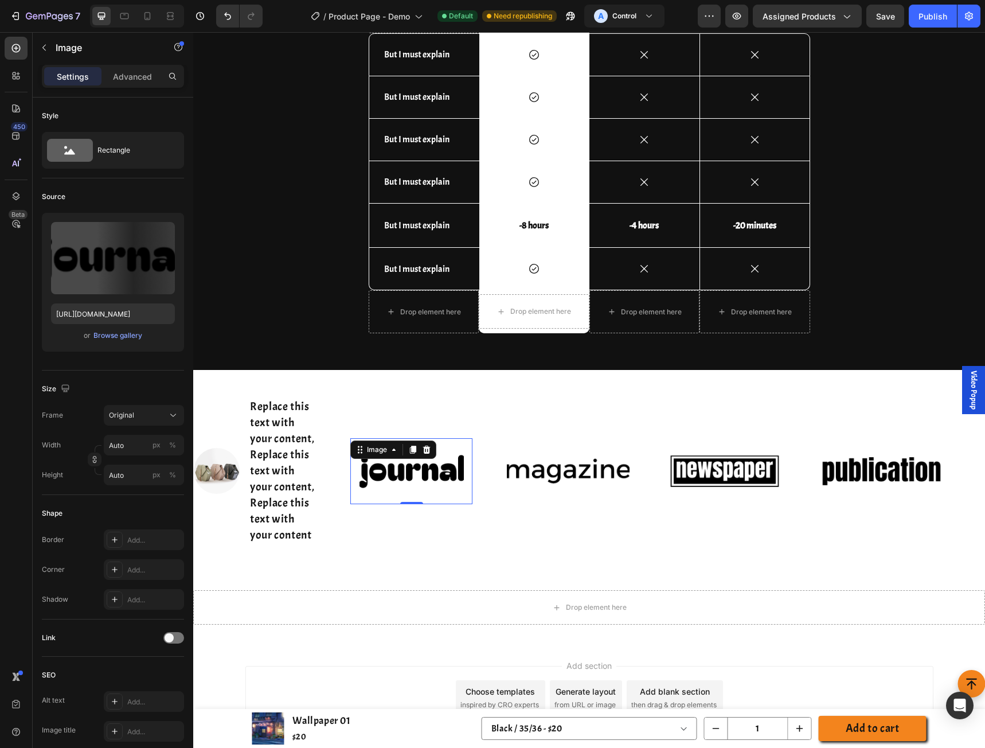
click at [370, 467] on img at bounding box center [411, 471] width 122 height 52
click at [430, 449] on icon at bounding box center [426, 449] width 9 height 9
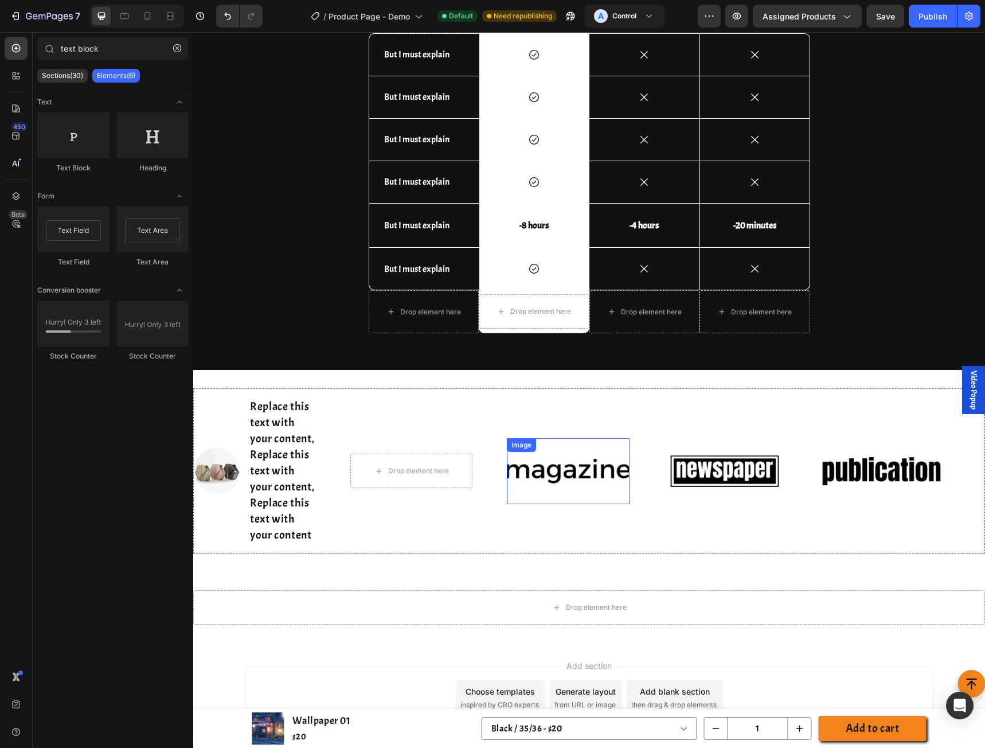
click at [538, 470] on img at bounding box center [568, 471] width 122 height 52
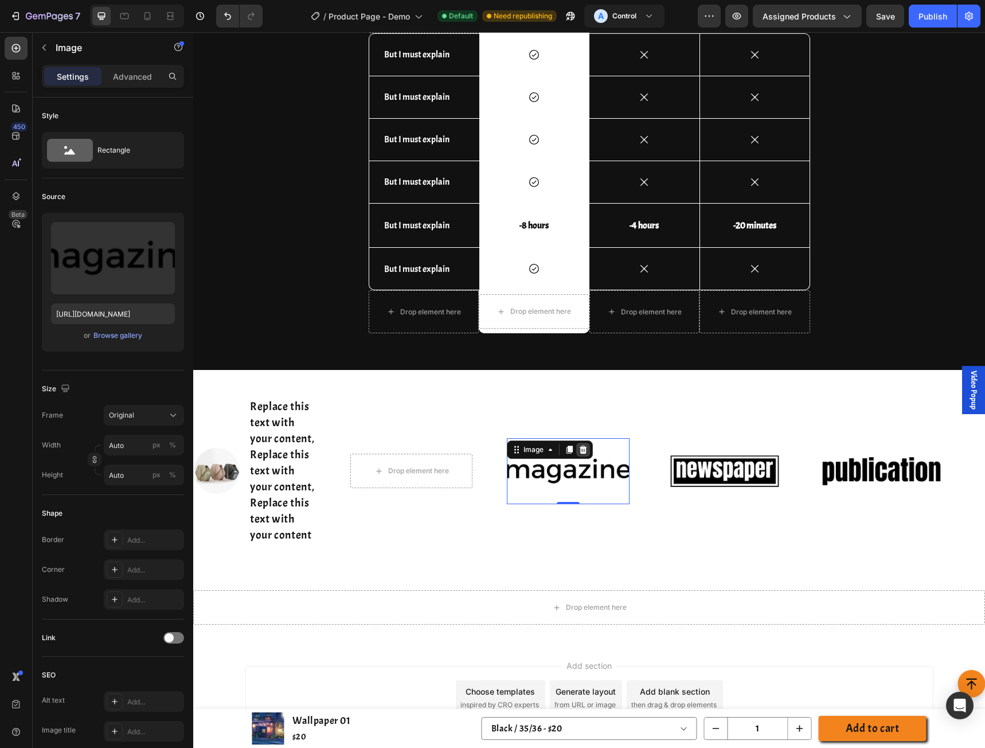
click at [584, 452] on icon at bounding box center [583, 449] width 7 height 8
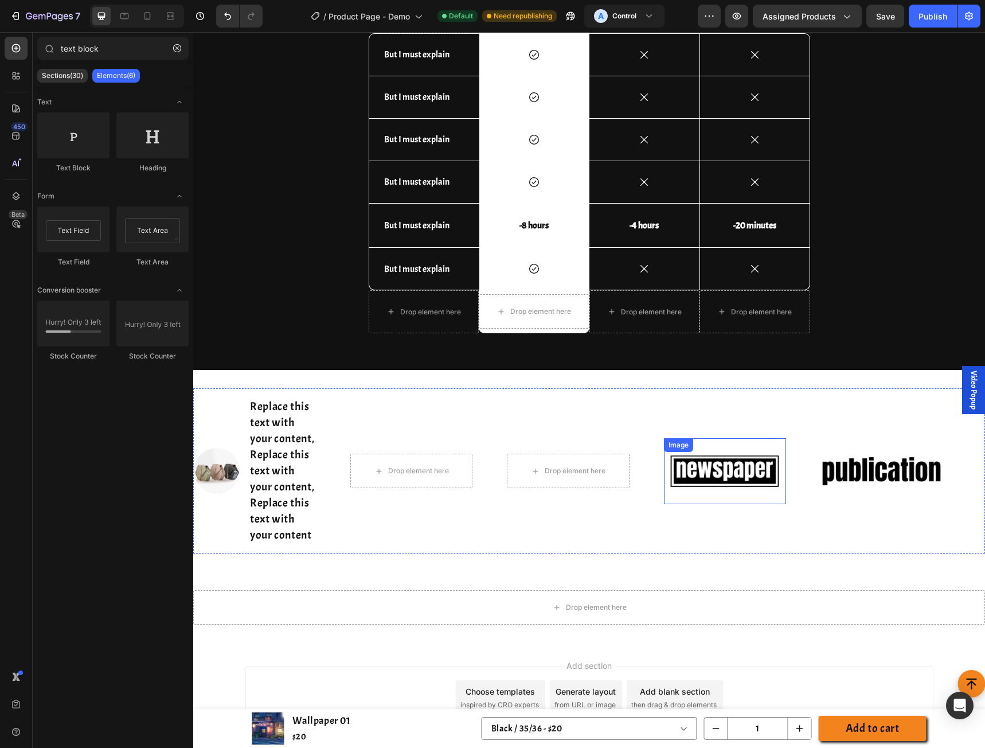
click at [707, 473] on img at bounding box center [725, 471] width 122 height 52
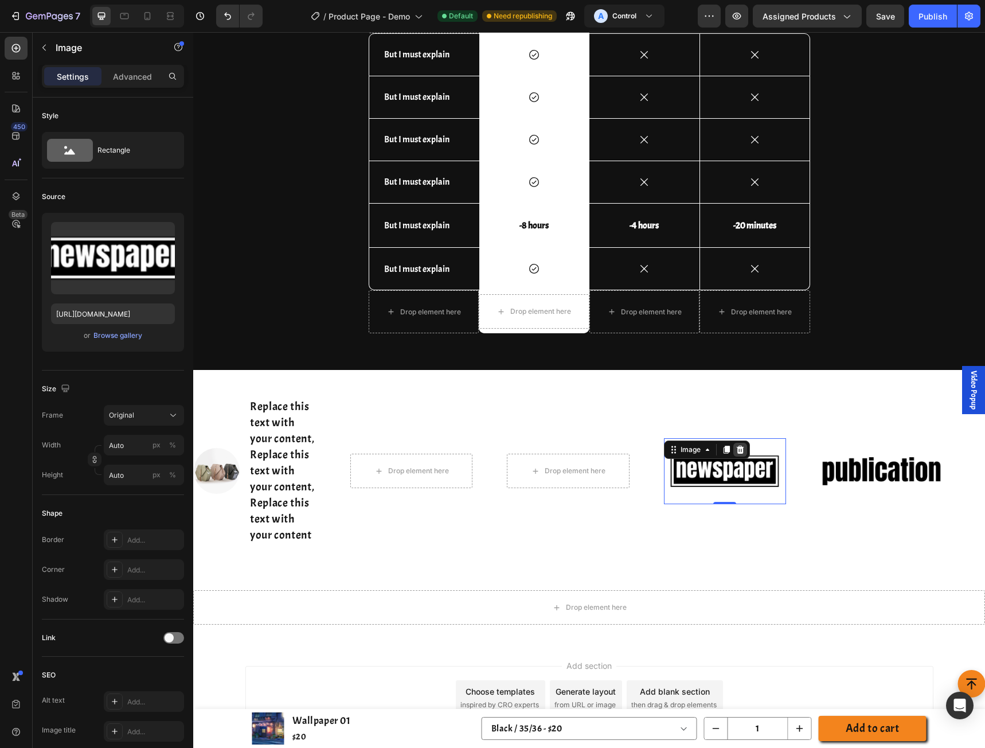
click at [744, 452] on icon at bounding box center [739, 449] width 9 height 9
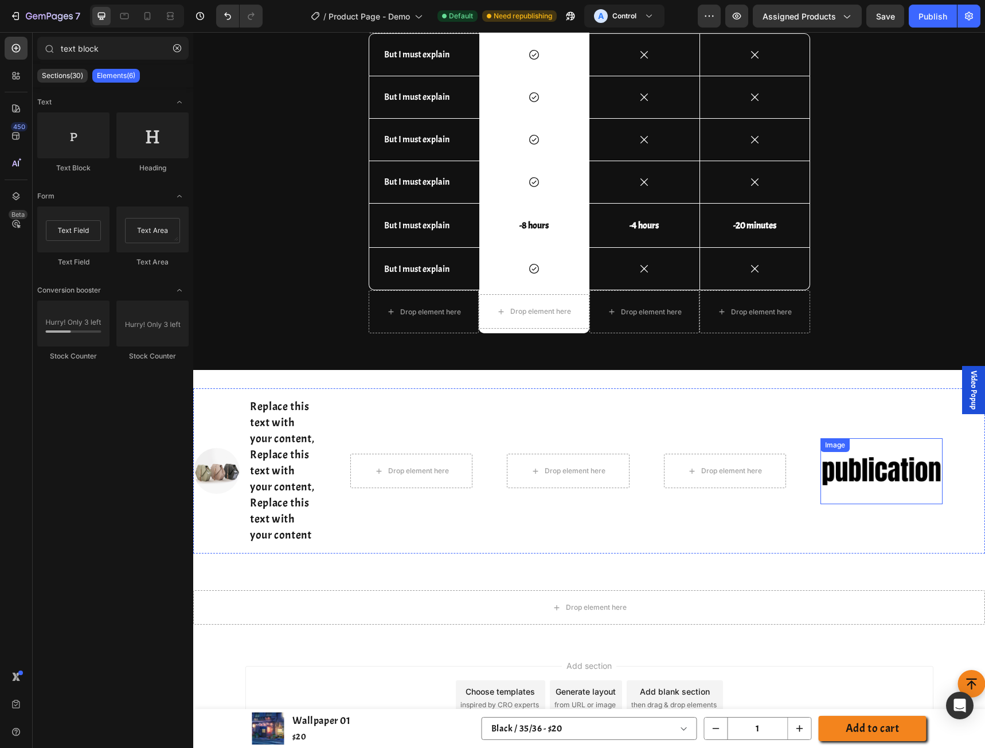
click at [878, 472] on img at bounding box center [881, 471] width 122 height 52
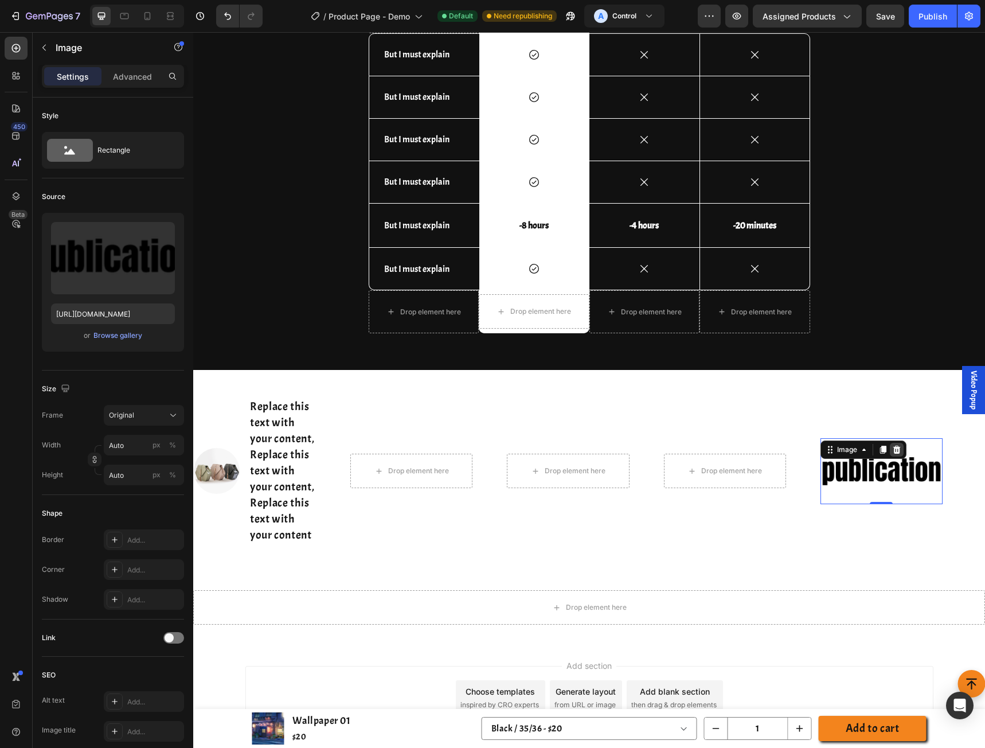
click at [897, 449] on icon at bounding box center [896, 449] width 7 height 8
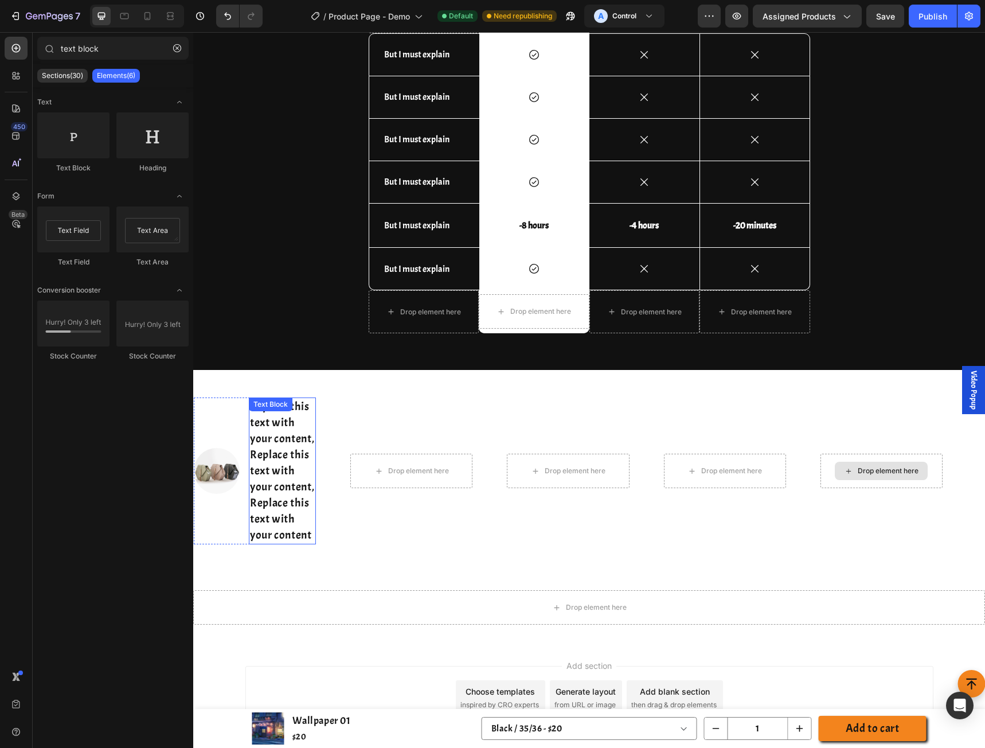
click at [296, 486] on p "Replace this text with your content, Replace this text with your content, Repla…" at bounding box center [282, 470] width 65 height 144
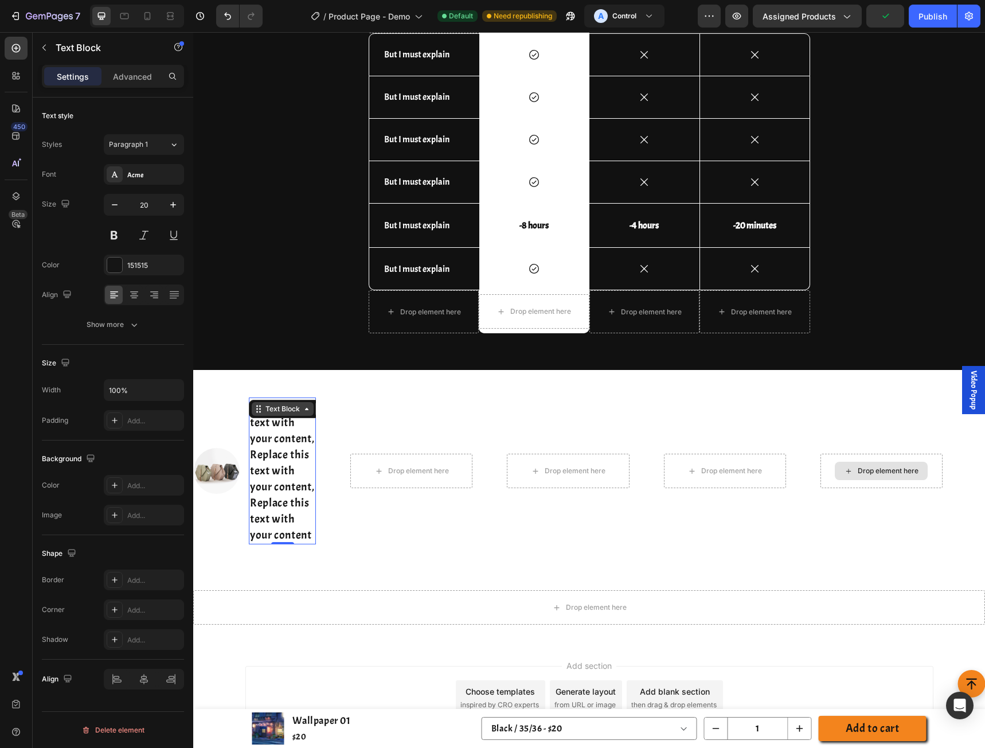
click at [264, 406] on div "Text Block" at bounding box center [282, 409] width 39 height 10
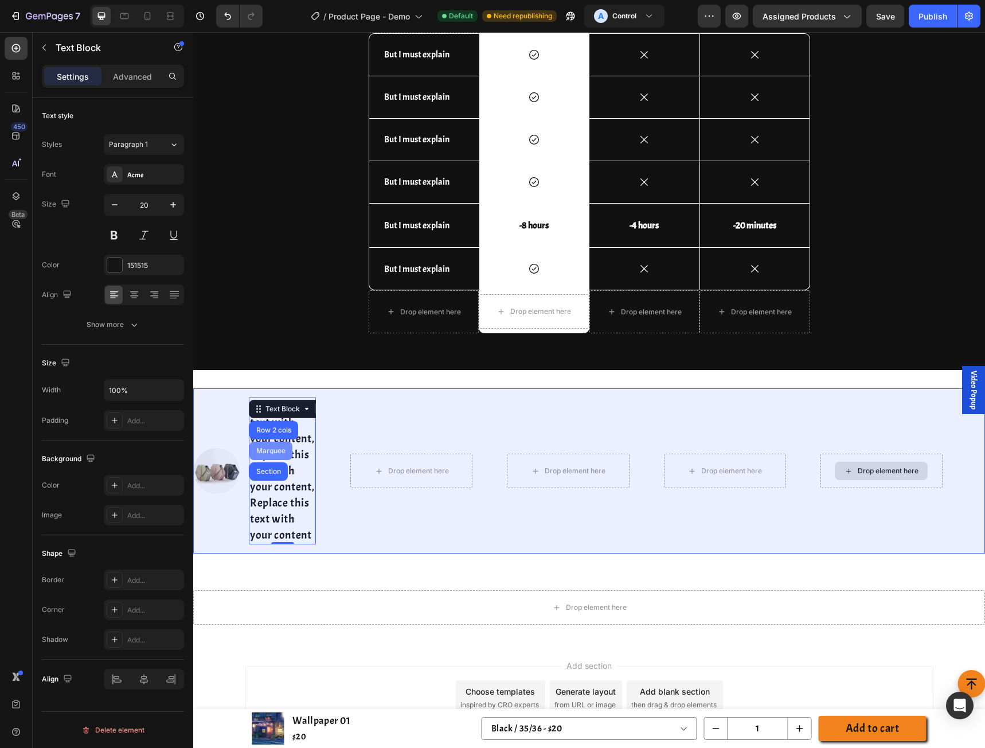
click at [276, 449] on div "Marquee" at bounding box center [271, 450] width 34 height 7
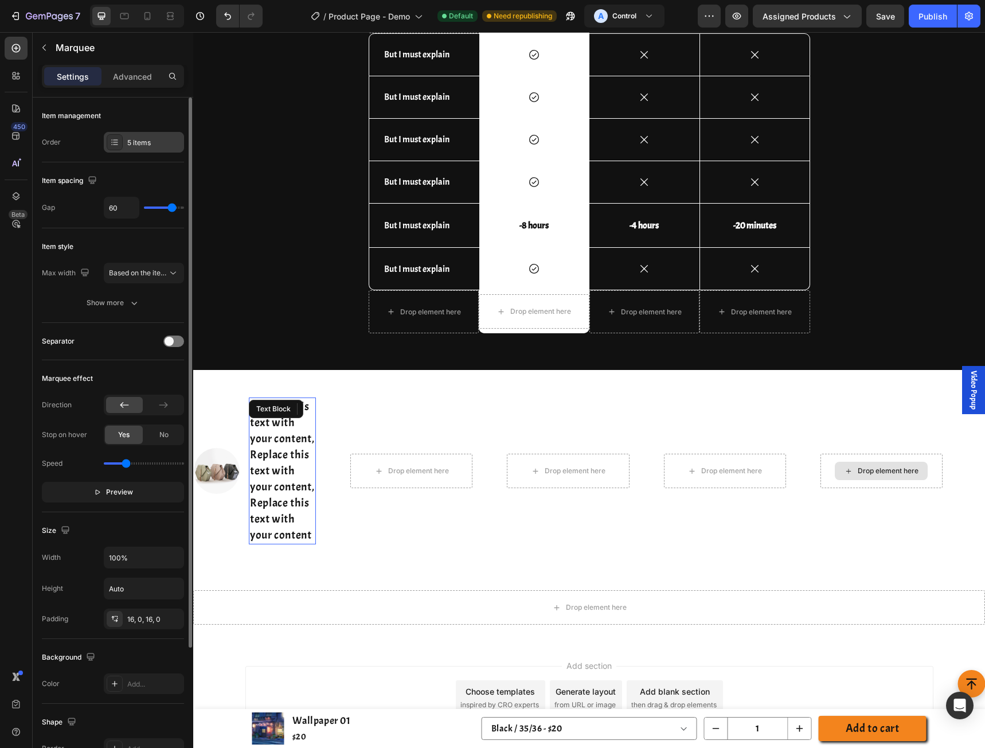
click at [136, 144] on div "5 items" at bounding box center [154, 143] width 54 height 10
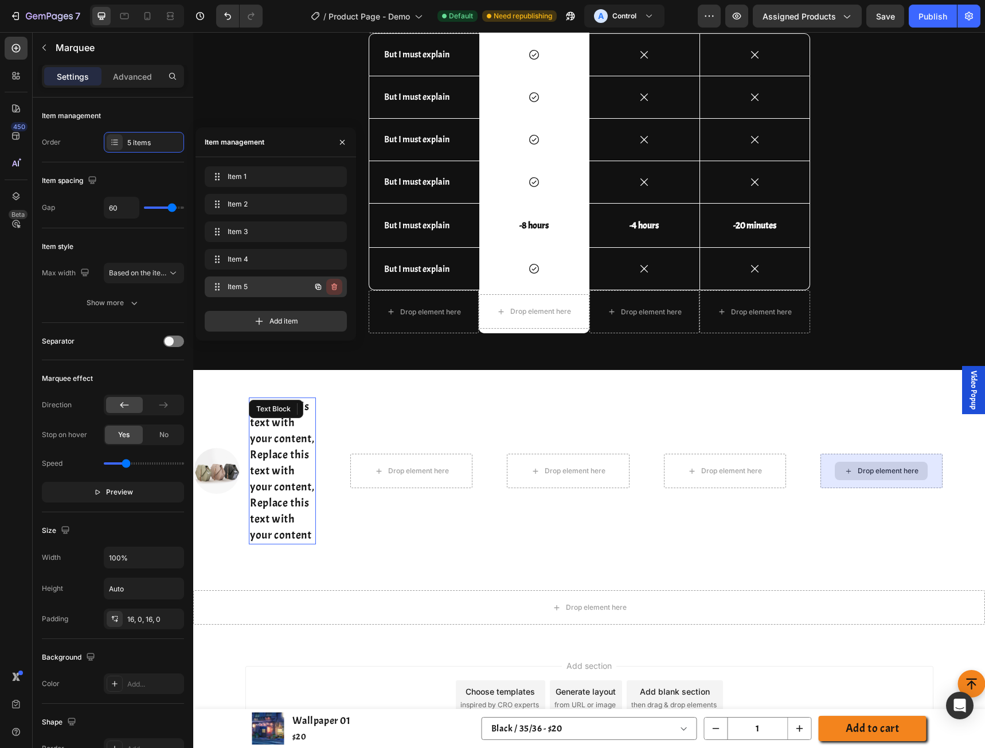
click at [338, 284] on icon "button" at bounding box center [334, 286] width 9 height 9
click at [330, 287] on div "Delete" at bounding box center [326, 286] width 21 height 10
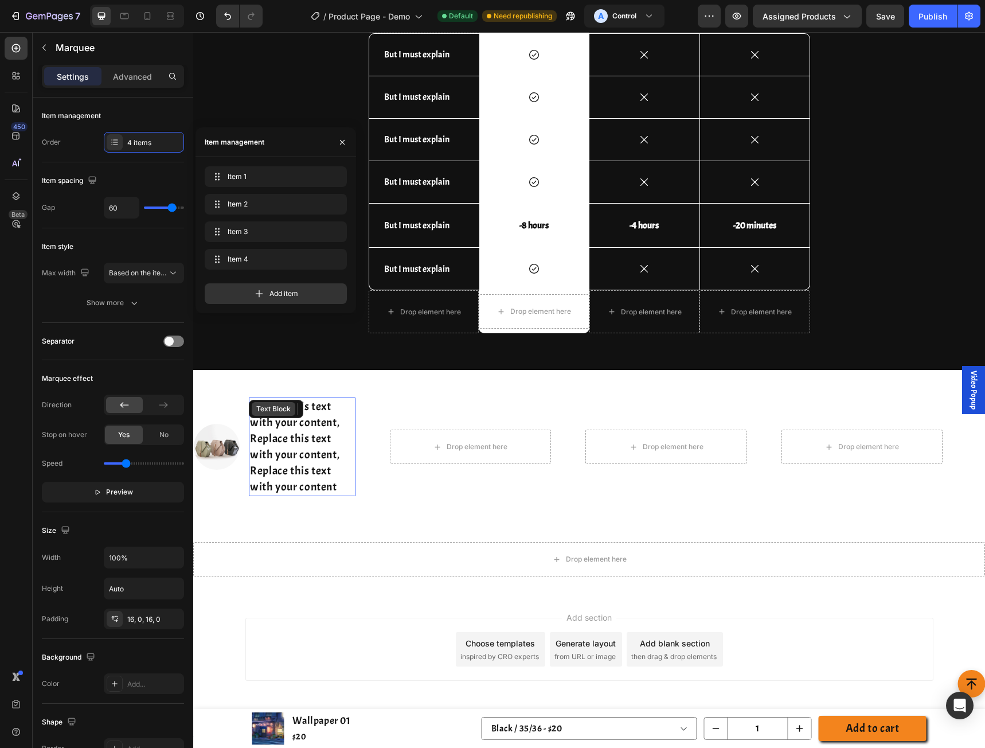
click at [272, 405] on div "Text Block" at bounding box center [273, 409] width 39 height 10
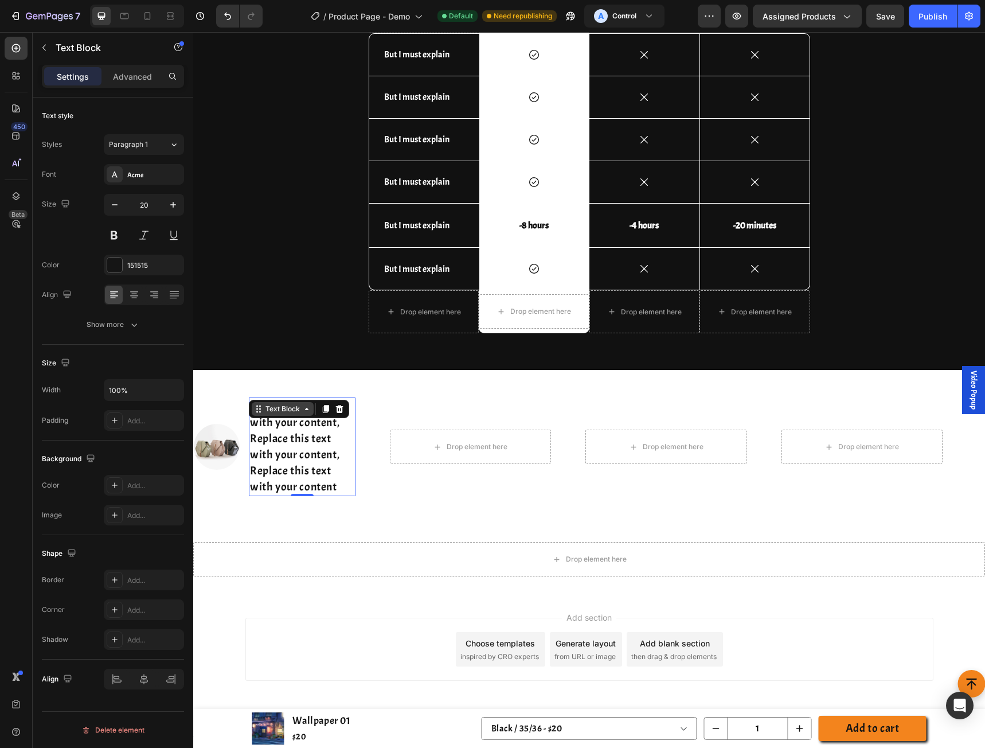
click at [271, 413] on div "Text Block" at bounding box center [282, 409] width 39 height 10
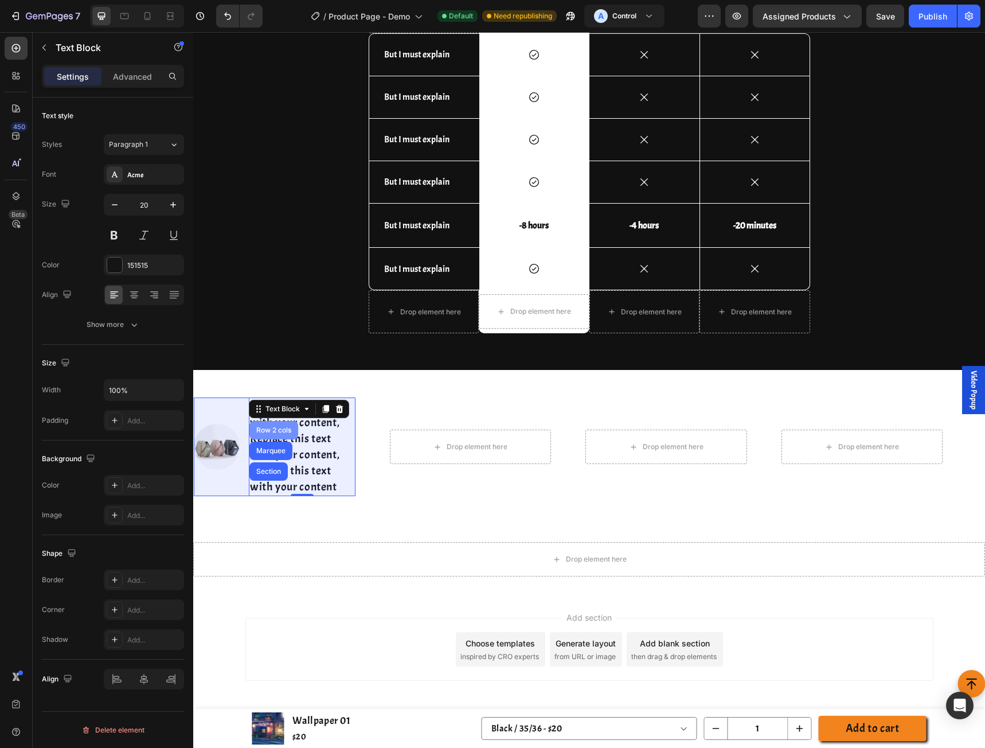
click at [268, 426] on div "Row 2 cols" at bounding box center [274, 429] width 40 height 7
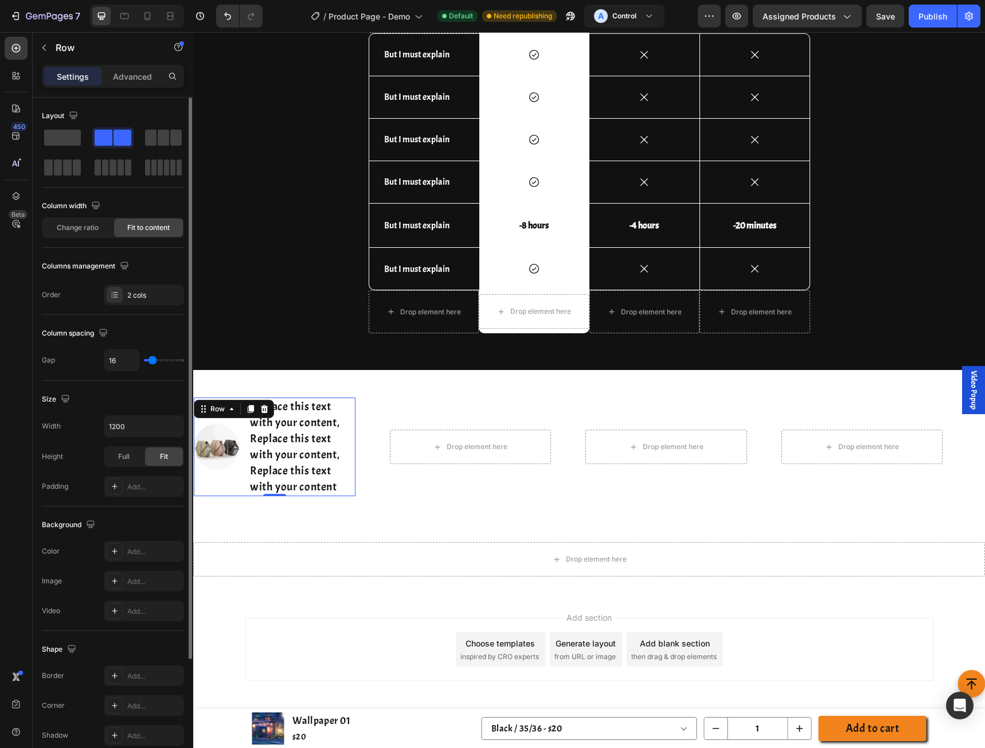
scroll to position [147, 0]
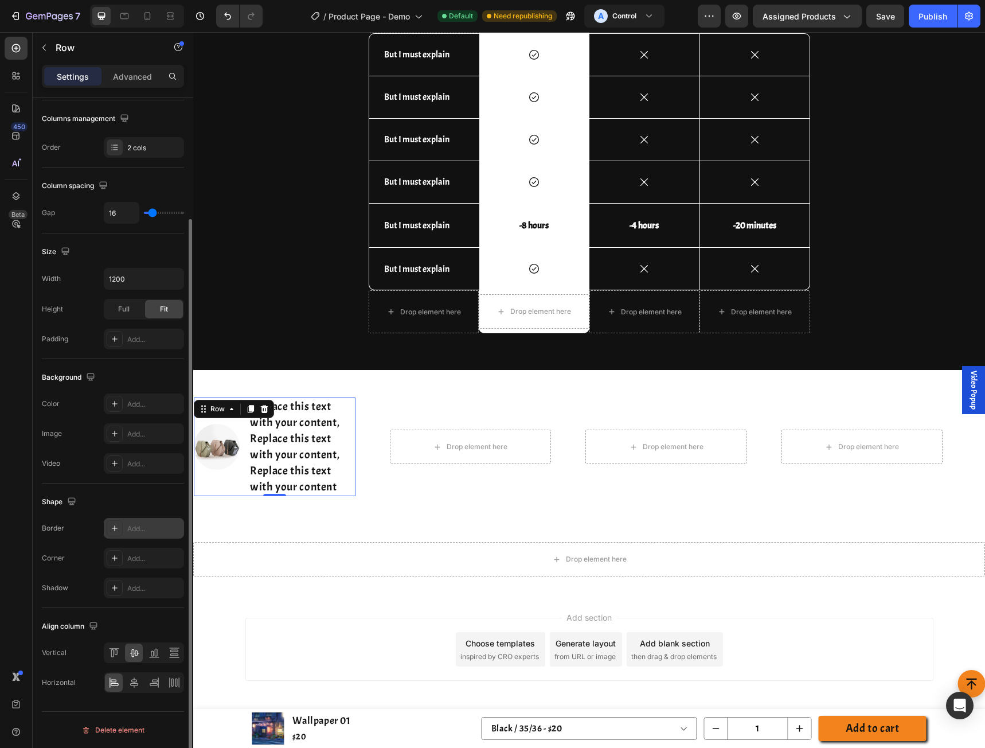
click at [148, 526] on div "Add..." at bounding box center [154, 528] width 54 height 10
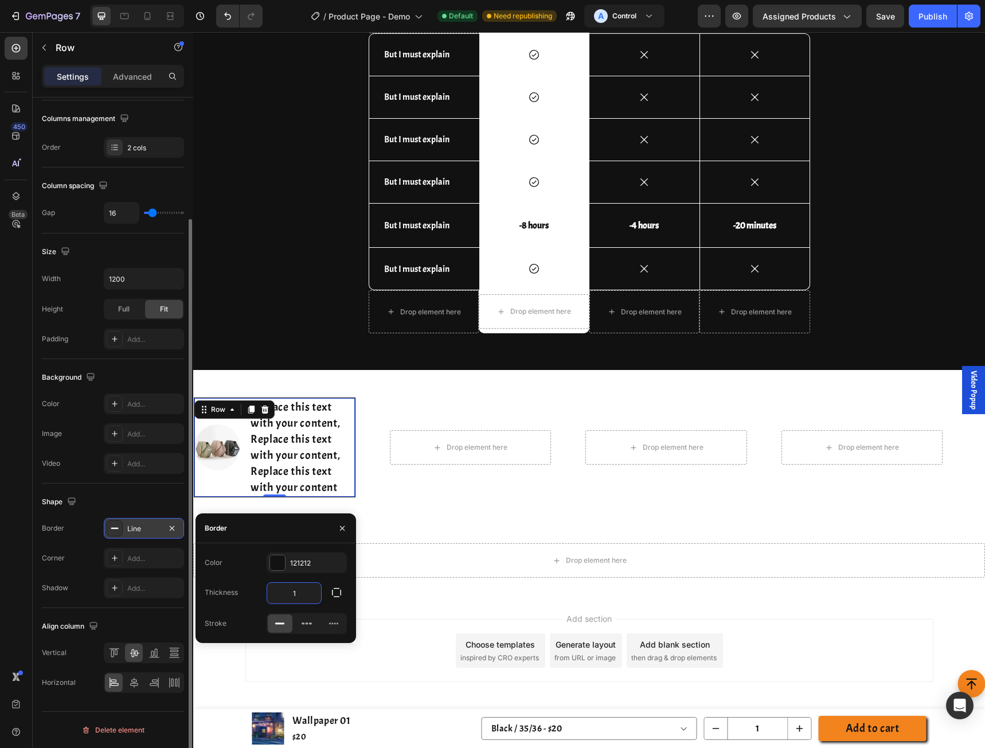
click at [296, 596] on input "1" at bounding box center [294, 592] width 54 height 21
type input "2"
click at [139, 562] on div "Add..." at bounding box center [154, 558] width 54 height 10
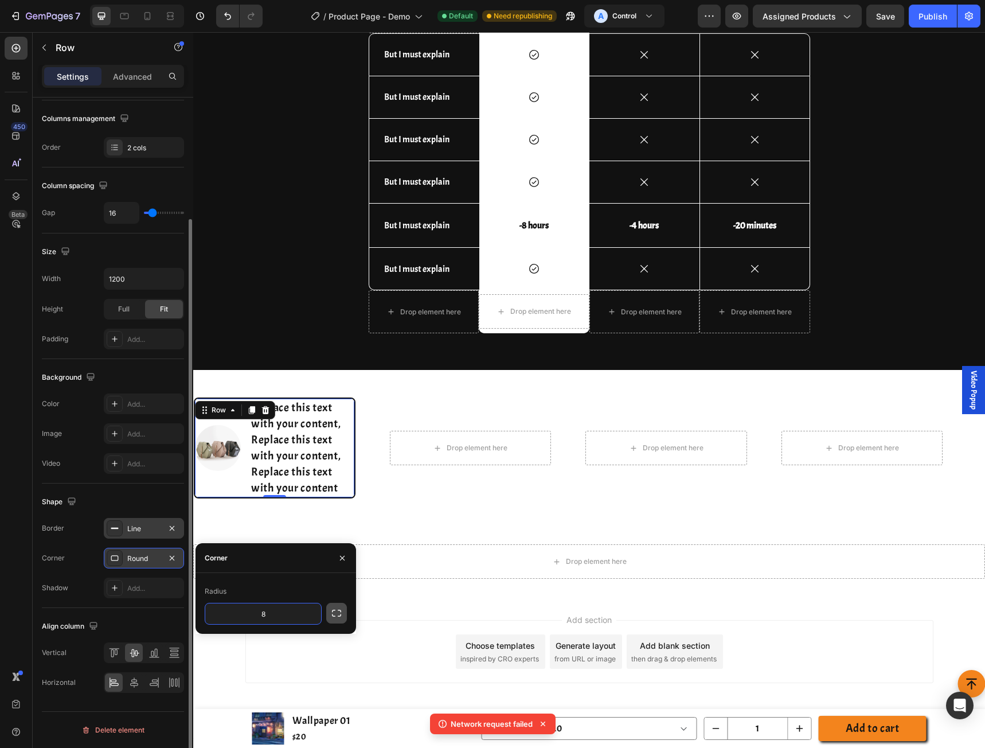
click at [336, 615] on icon "button" at bounding box center [336, 612] width 11 height 11
click at [336, 613] on icon "button" at bounding box center [336, 612] width 11 height 11
click at [312, 613] on icon "button" at bounding box center [310, 613] width 11 height 11
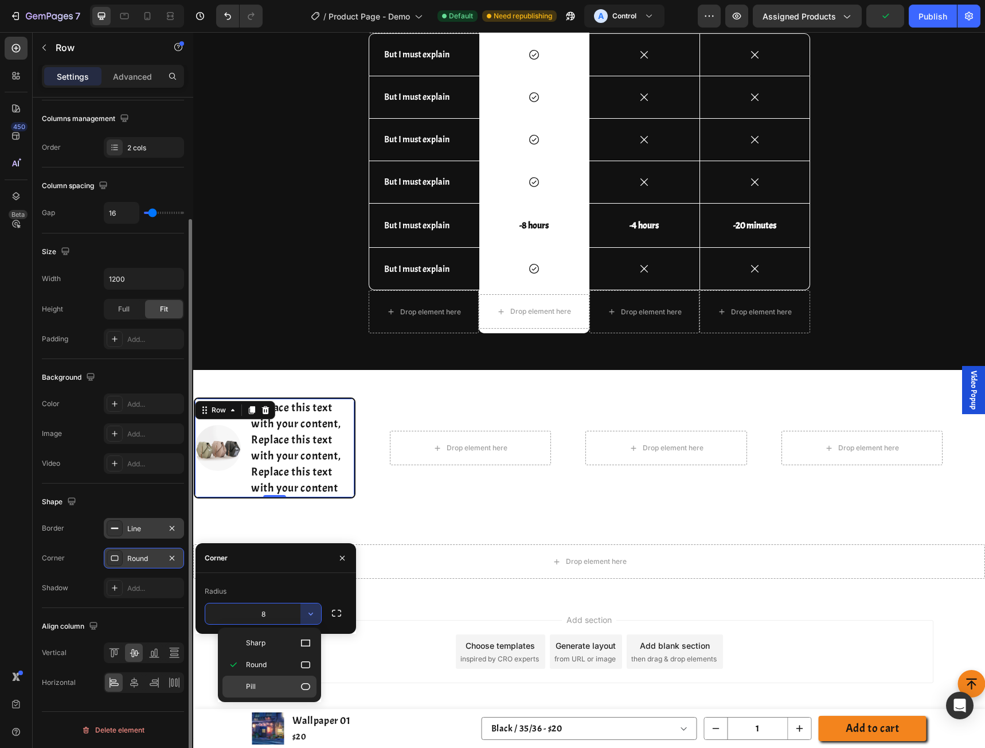
drag, startPoint x: 275, startPoint y: 681, endPoint x: 85, endPoint y: 642, distance: 193.1
click at [275, 681] on p "Pill" at bounding box center [278, 685] width 65 height 11
type input "9999"
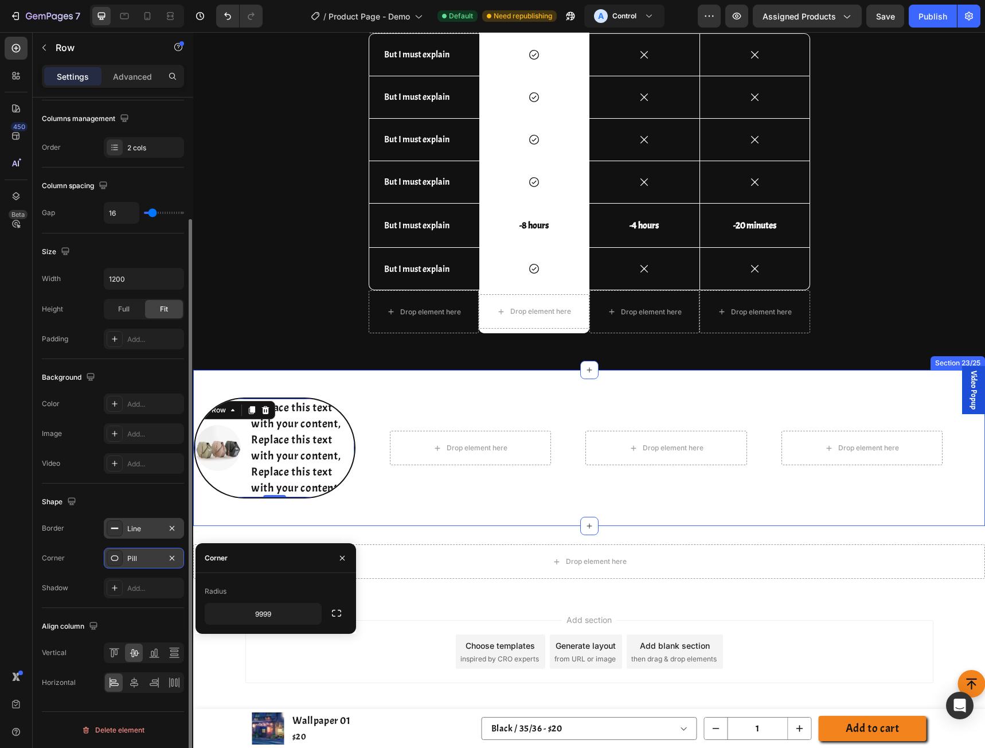
click at [400, 496] on div "Image Replace this text with your content, Replace this text with your content,…" at bounding box center [585, 447] width 783 height 101
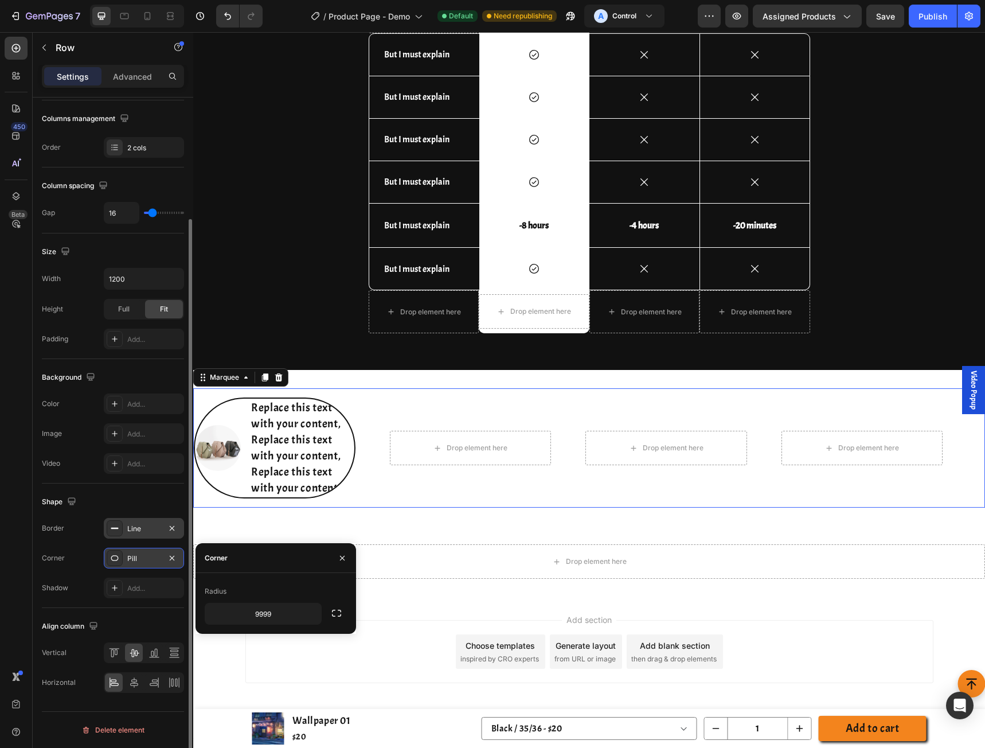
scroll to position [0, 0]
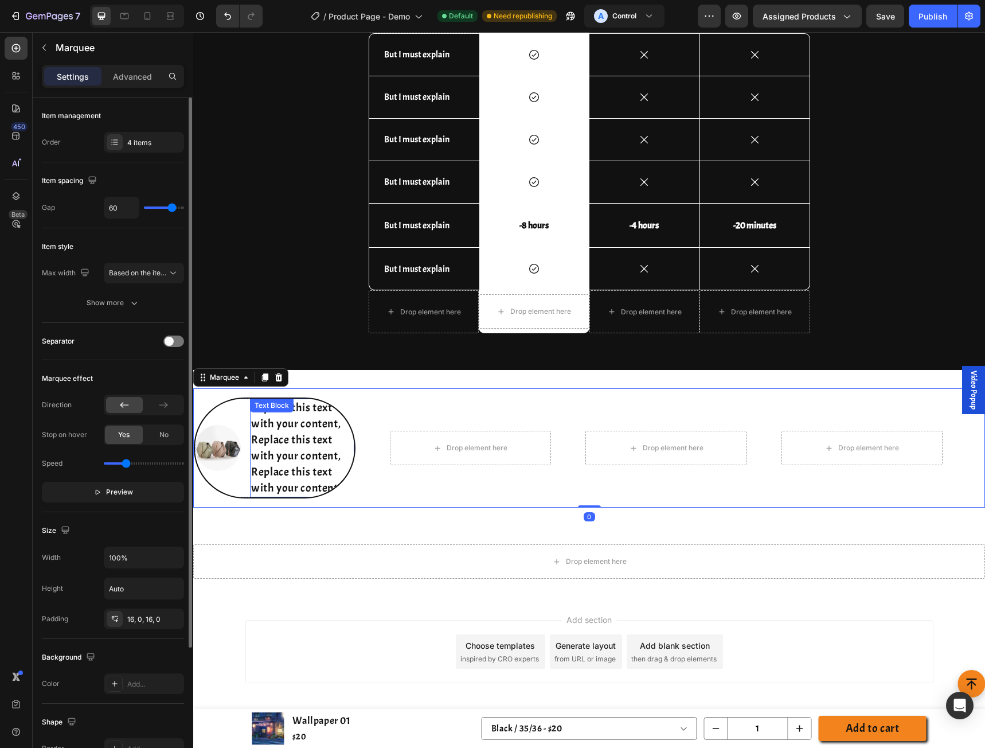
click at [293, 461] on p "Replace this text with your content, Replace this text with your content, Repla…" at bounding box center [302, 448] width 102 height 96
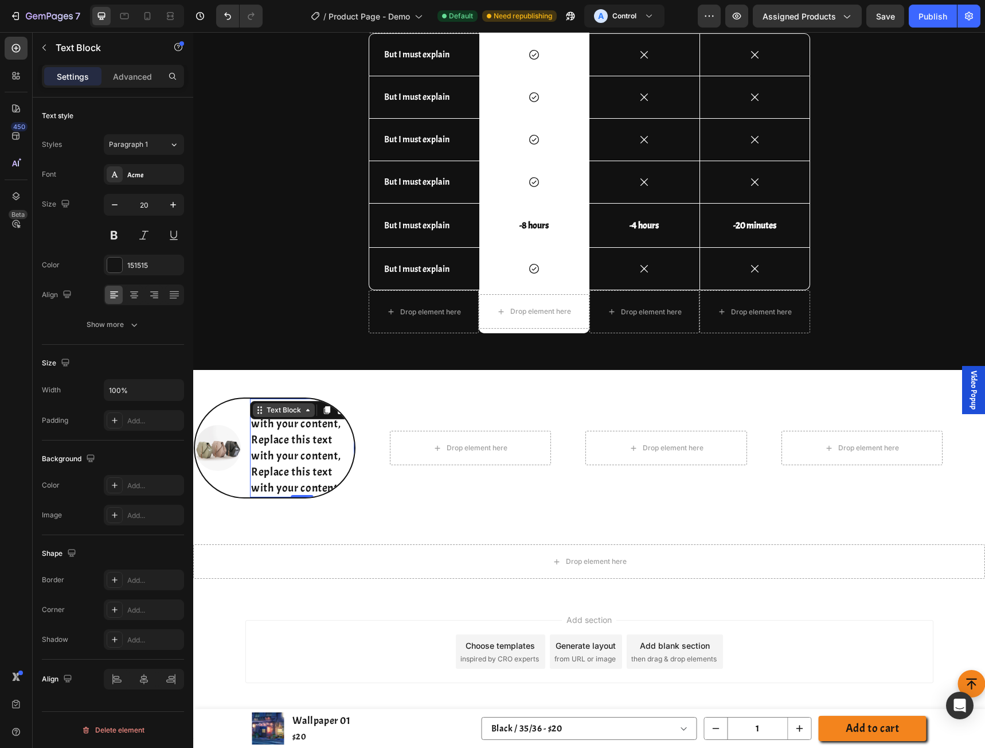
click at [264, 414] on div "Text Block" at bounding box center [283, 410] width 39 height 10
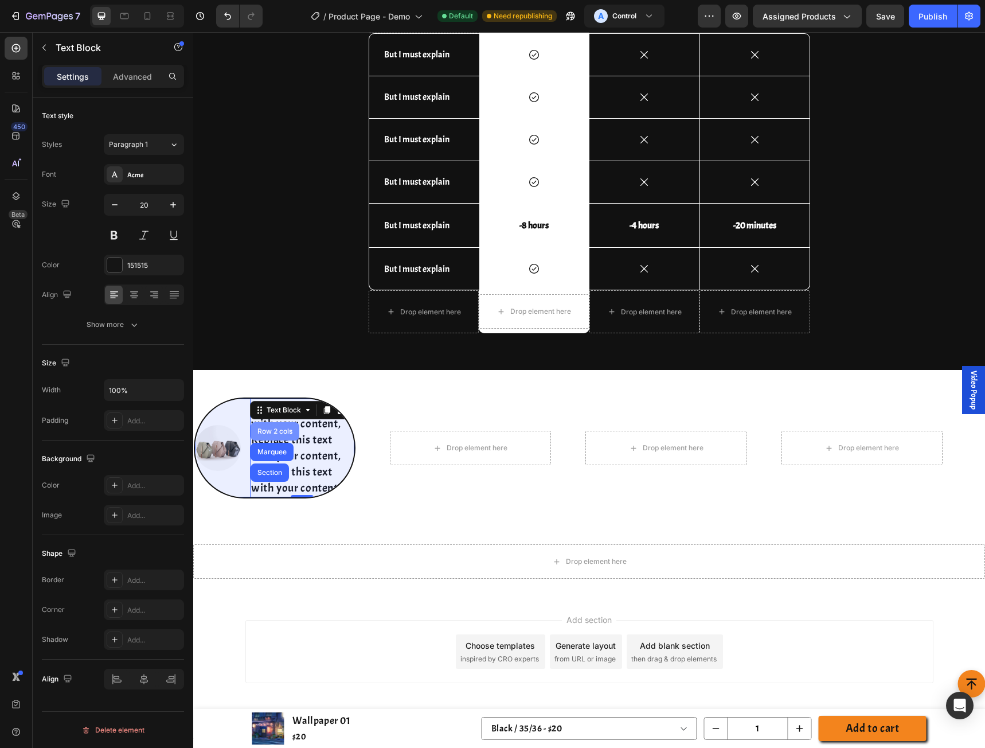
click at [275, 431] on div "Row 2 cols" at bounding box center [275, 431] width 40 height 7
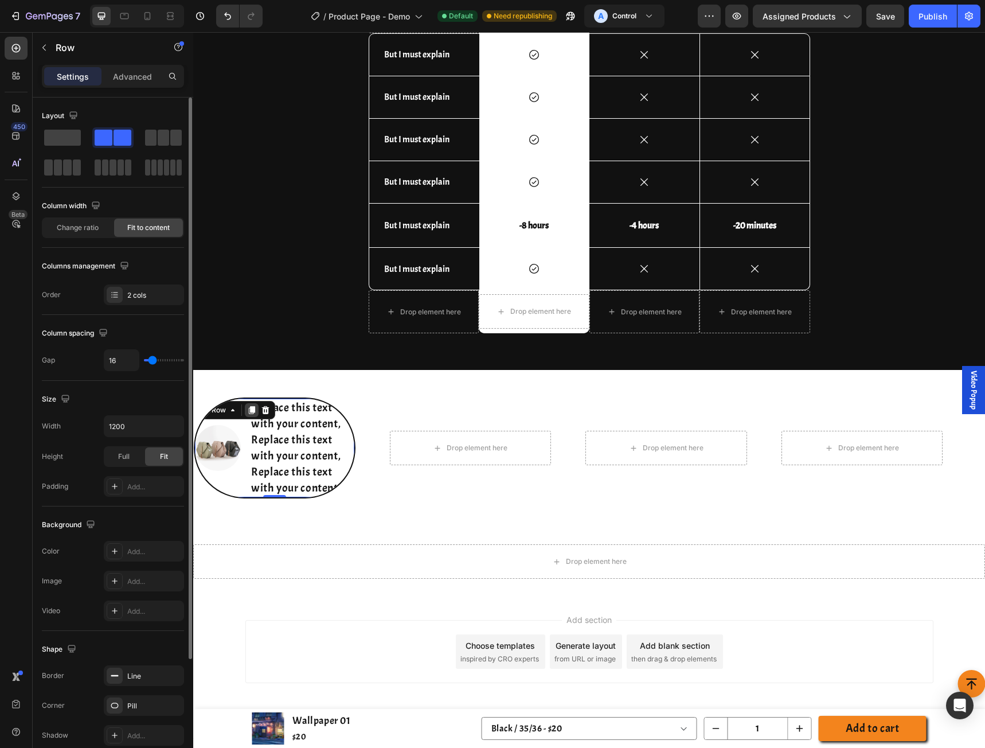
click at [253, 413] on icon at bounding box center [251, 409] width 9 height 9
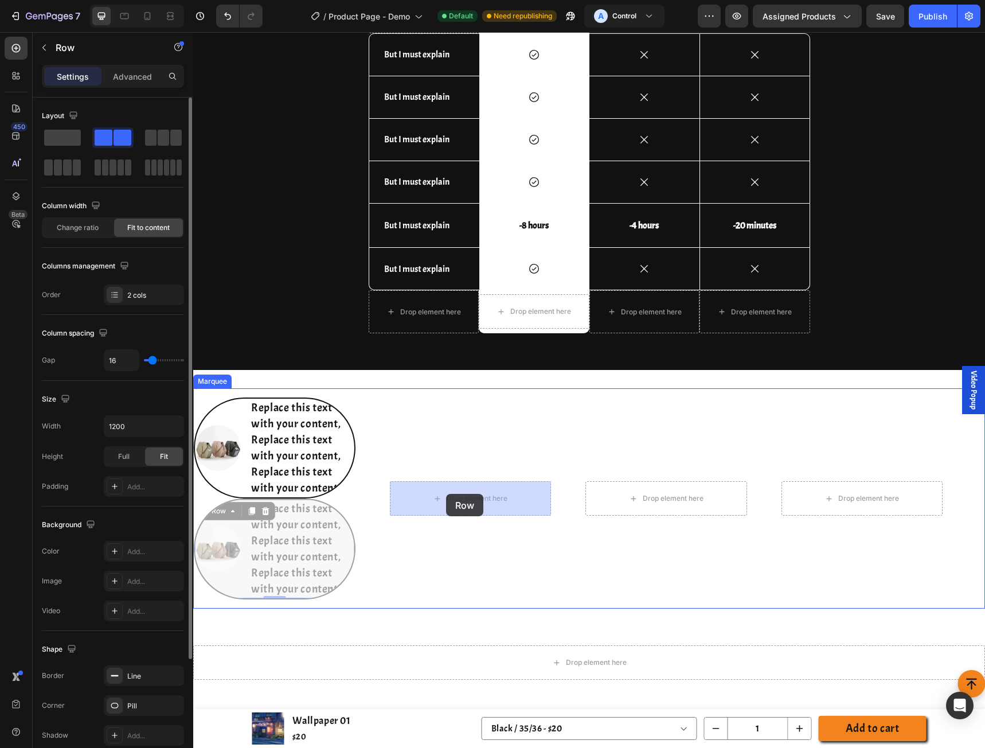
drag, startPoint x: 281, startPoint y: 511, endPoint x: 446, endPoint y: 494, distance: 165.5
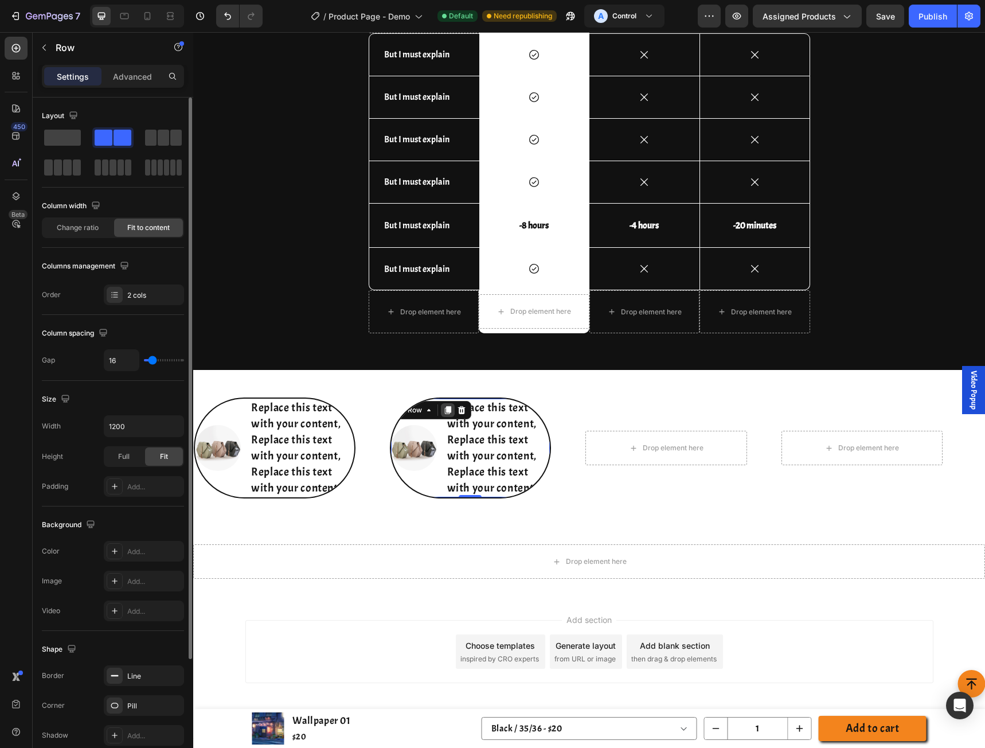
click at [448, 412] on icon at bounding box center [447, 410] width 6 height 8
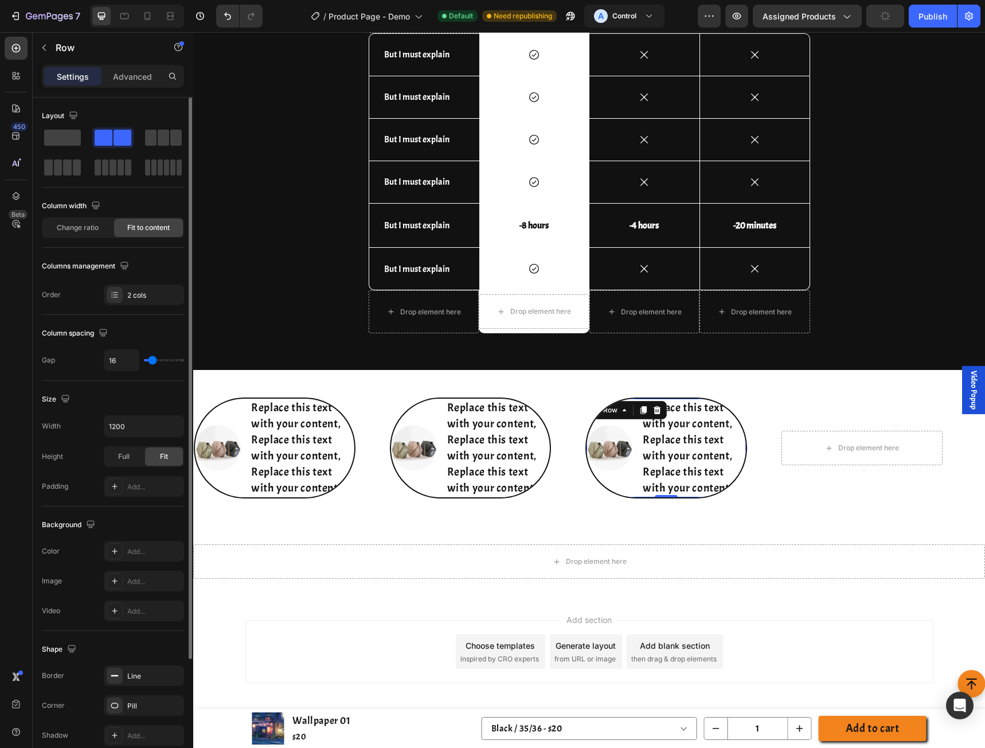
click at [644, 408] on icon at bounding box center [643, 410] width 6 height 8
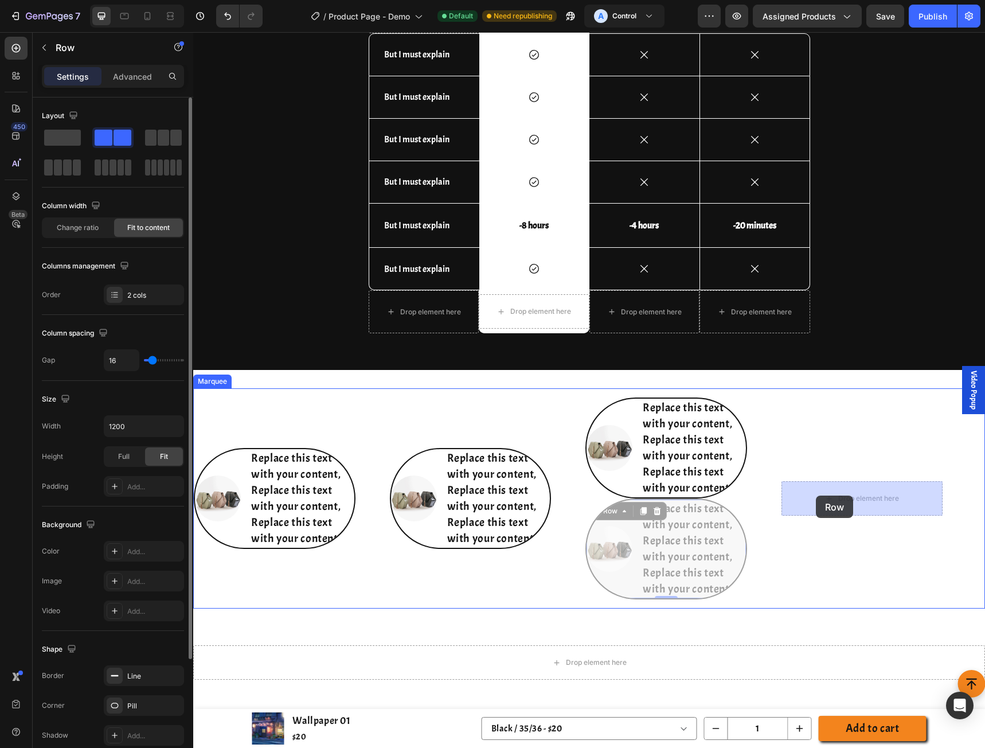
drag, startPoint x: 616, startPoint y: 516, endPoint x: 813, endPoint y: 495, distance: 198.3
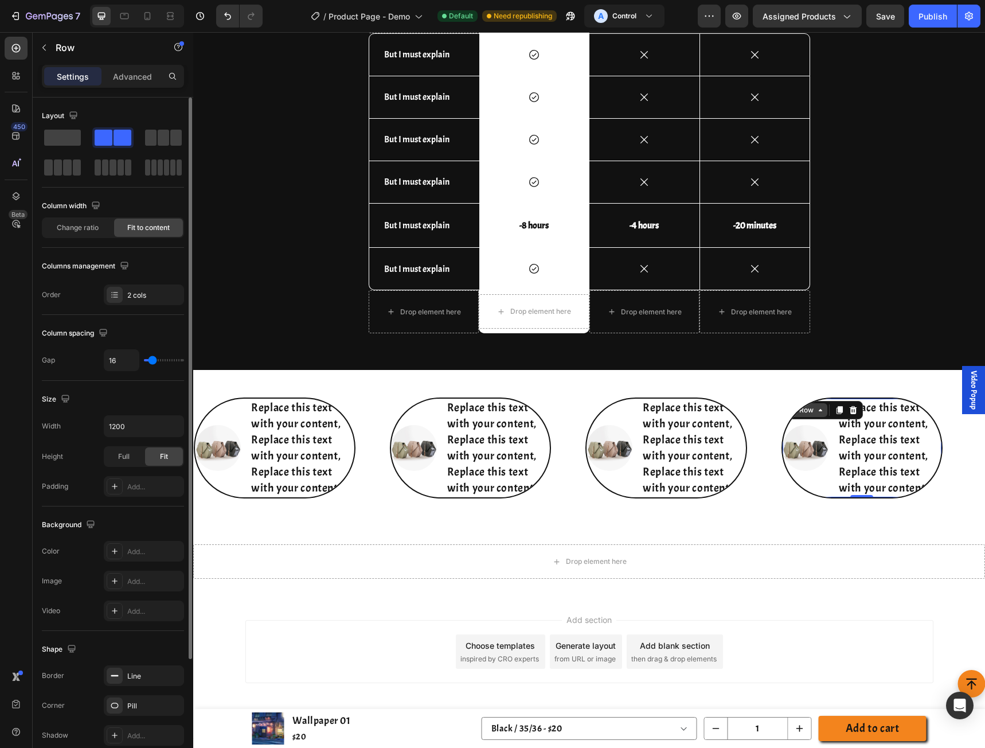
click at [821, 414] on icon at bounding box center [820, 409] width 9 height 9
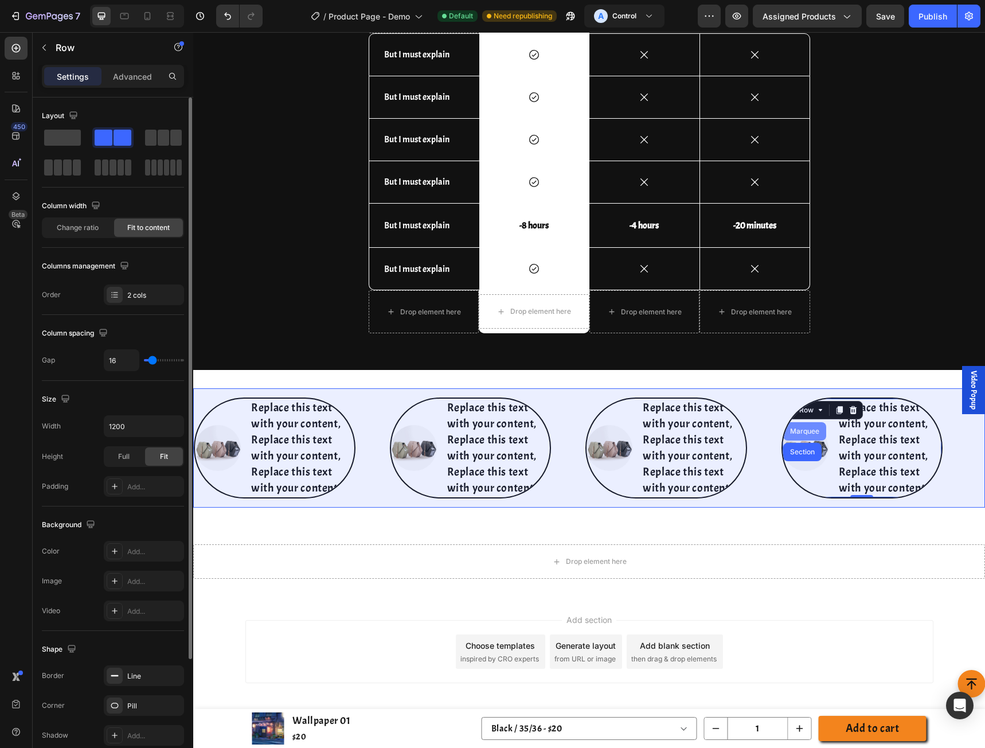
click at [804, 429] on div "Marquee" at bounding box center [805, 431] width 34 height 7
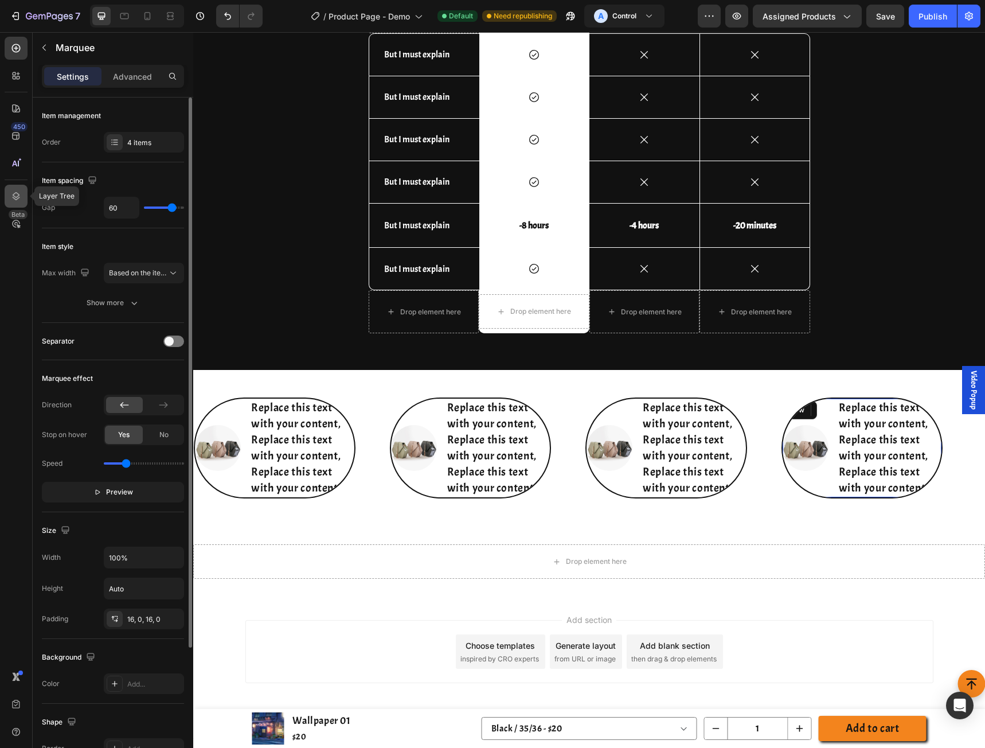
click at [15, 193] on icon at bounding box center [15, 195] width 11 height 11
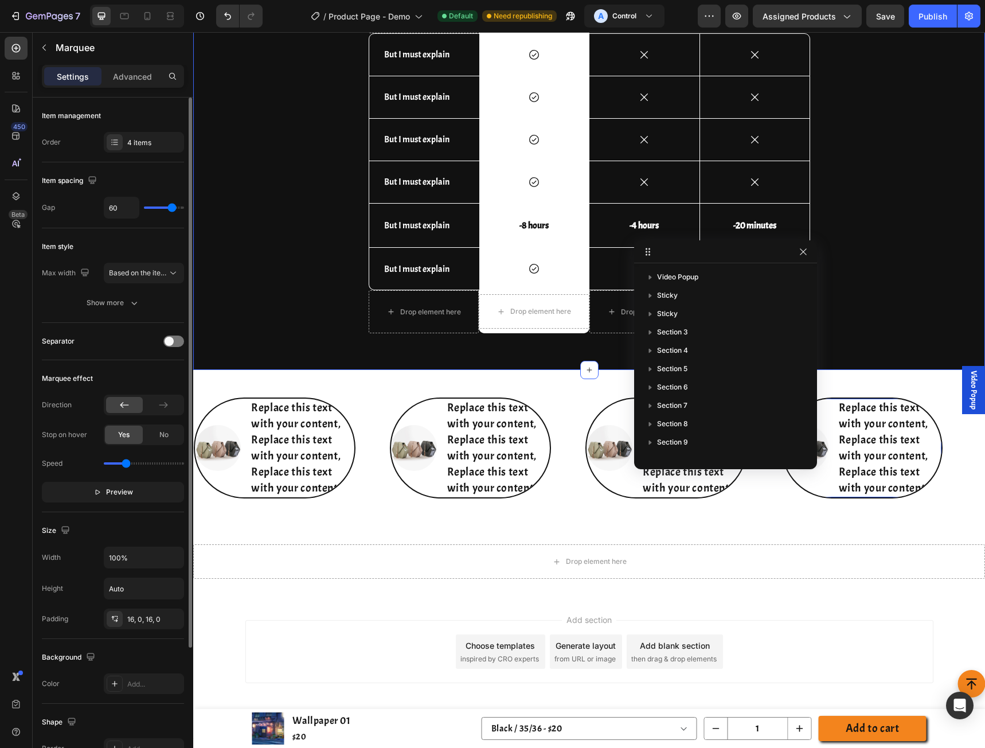
scroll to position [288, 0]
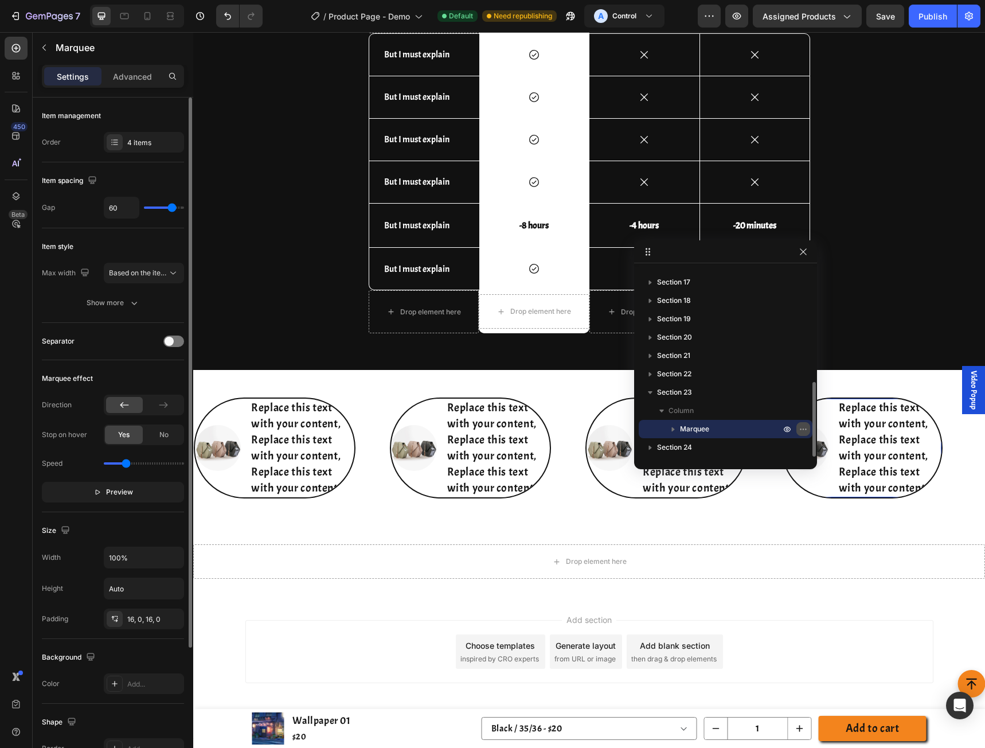
click at [801, 429] on icon "button" at bounding box center [803, 428] width 9 height 9
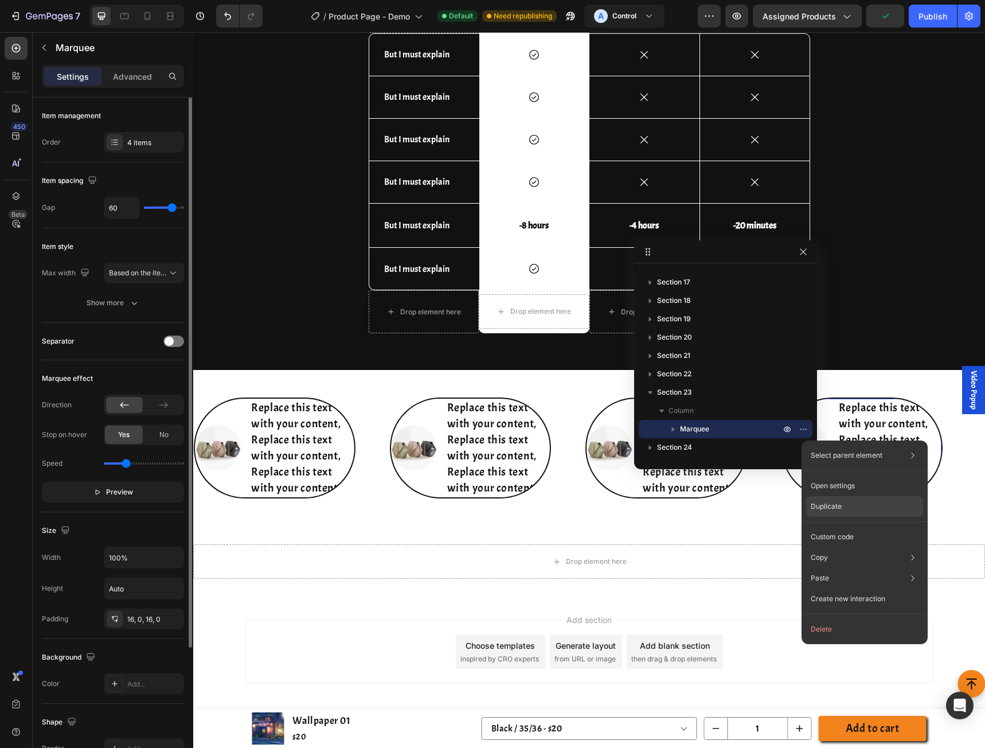
drag, startPoint x: 833, startPoint y: 512, endPoint x: 613, endPoint y: 463, distance: 226.0
click at [833, 512] on div "Duplicate" at bounding box center [864, 506] width 117 height 21
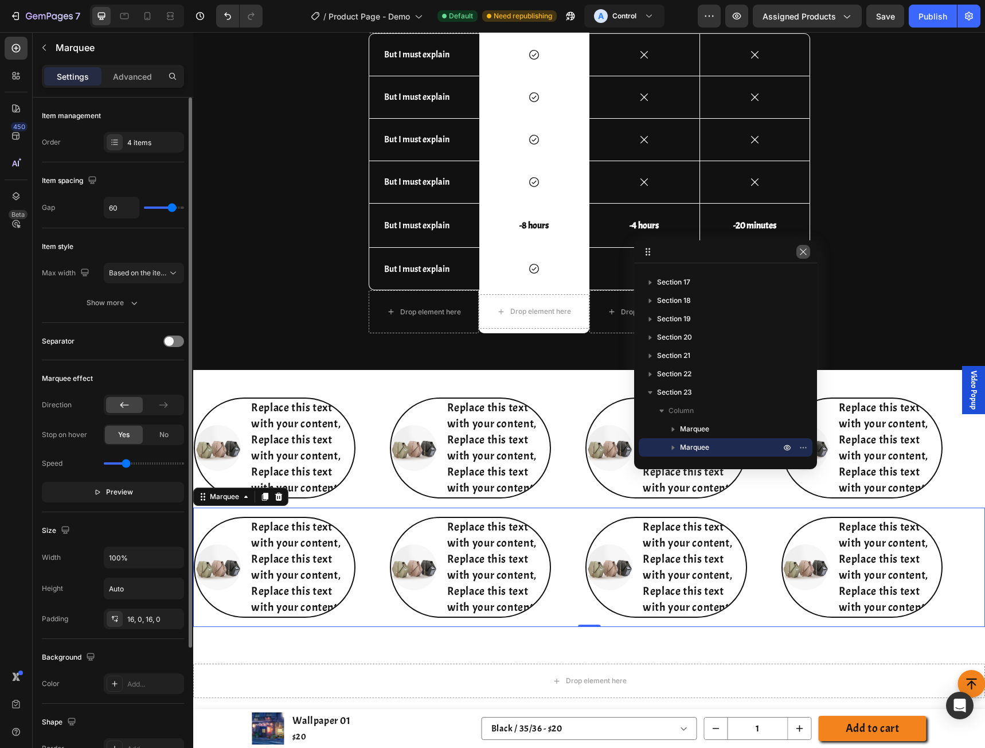
click at [801, 249] on icon "button" at bounding box center [803, 251] width 9 height 9
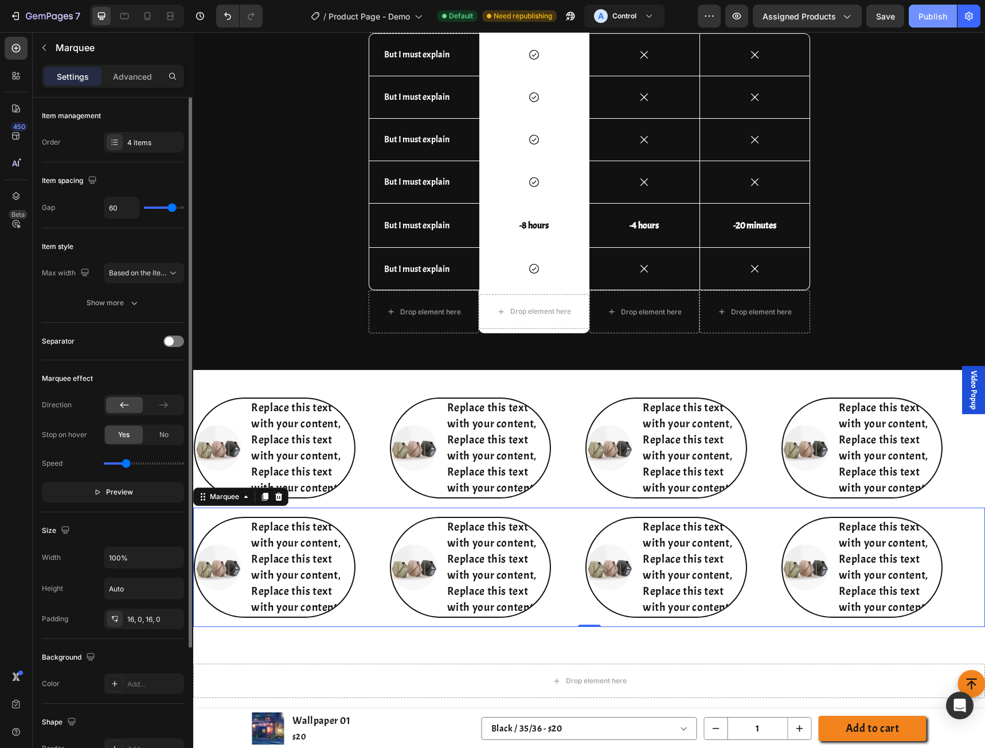
click at [926, 14] on div "Publish" at bounding box center [932, 16] width 29 height 12
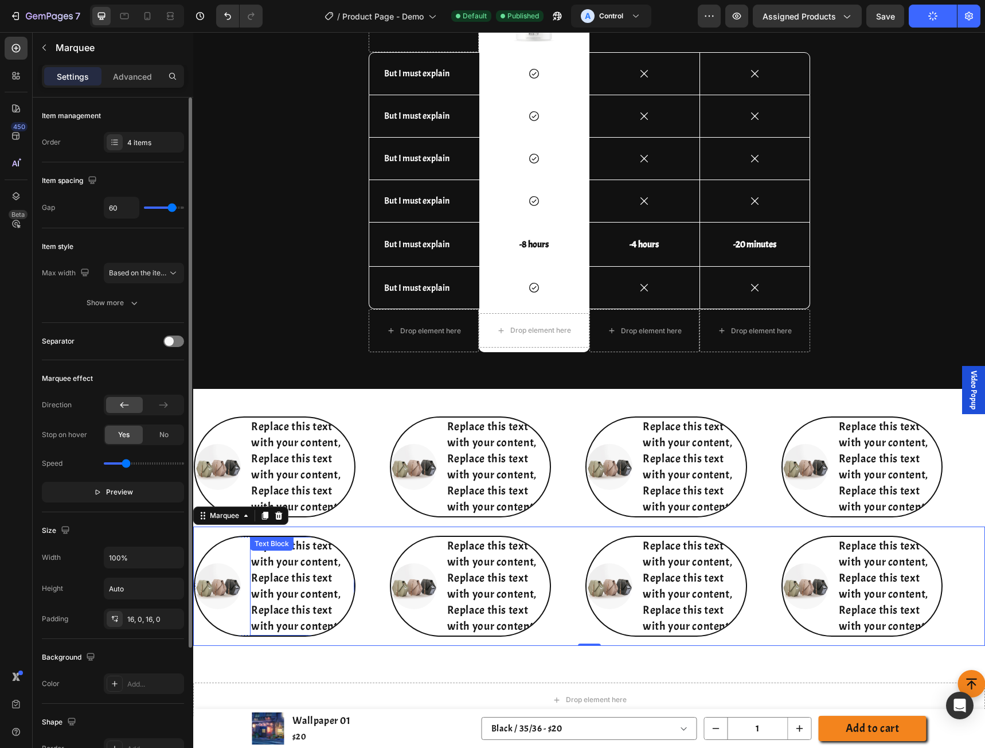
scroll to position [4274, 0]
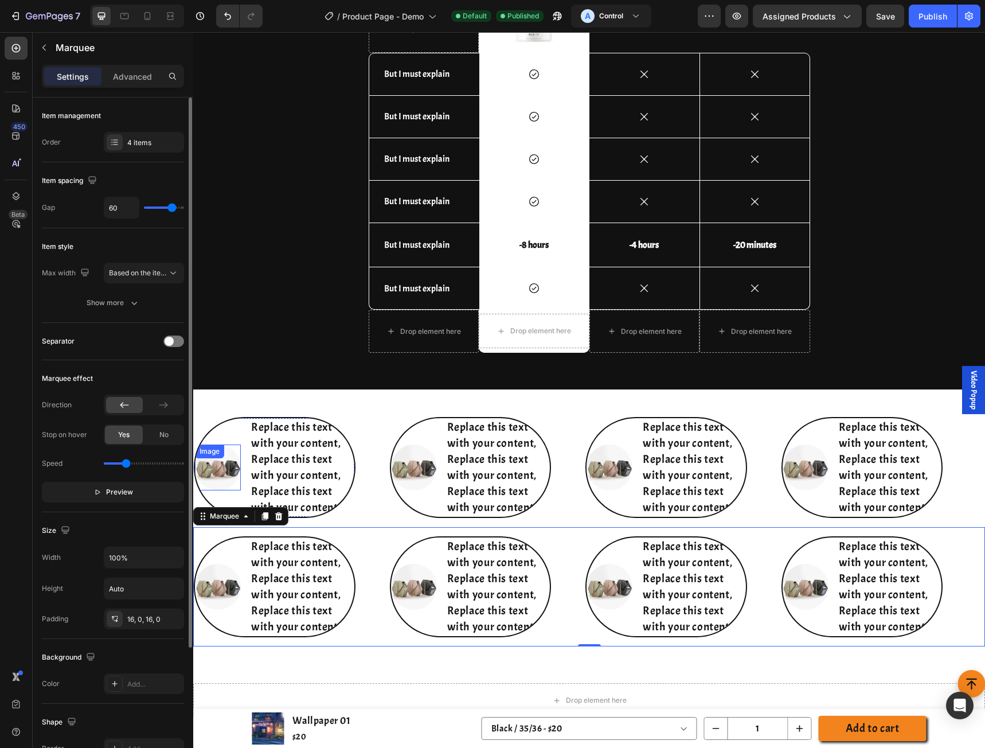
click at [220, 460] on div "Image" at bounding box center [218, 467] width 46 height 46
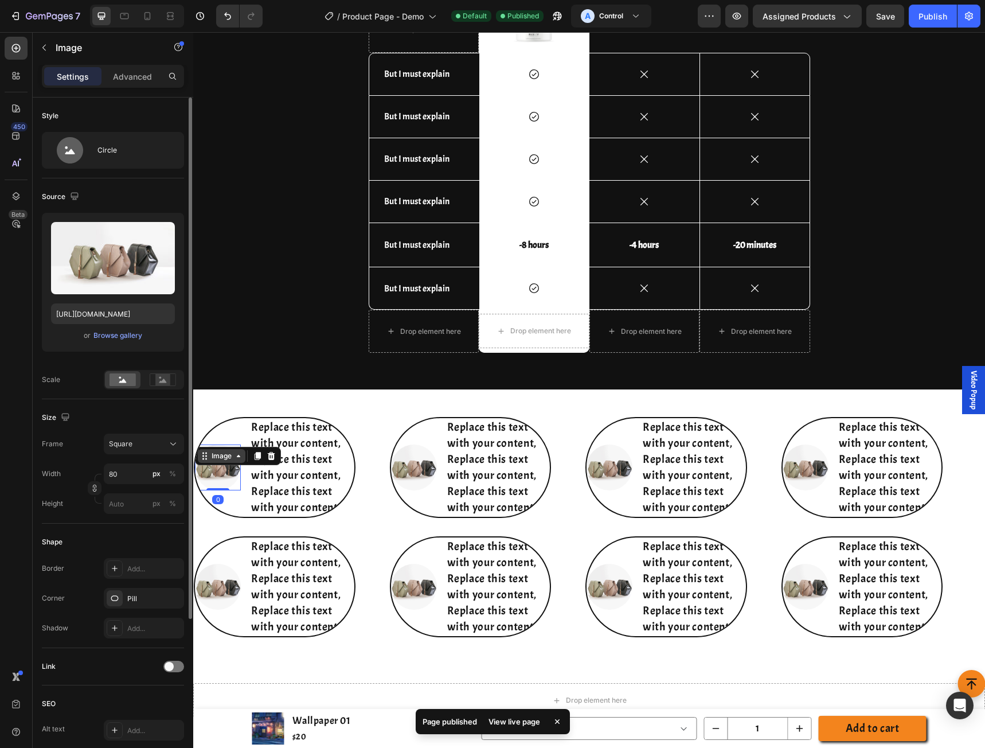
click at [217, 456] on div "Image" at bounding box center [221, 456] width 25 height 10
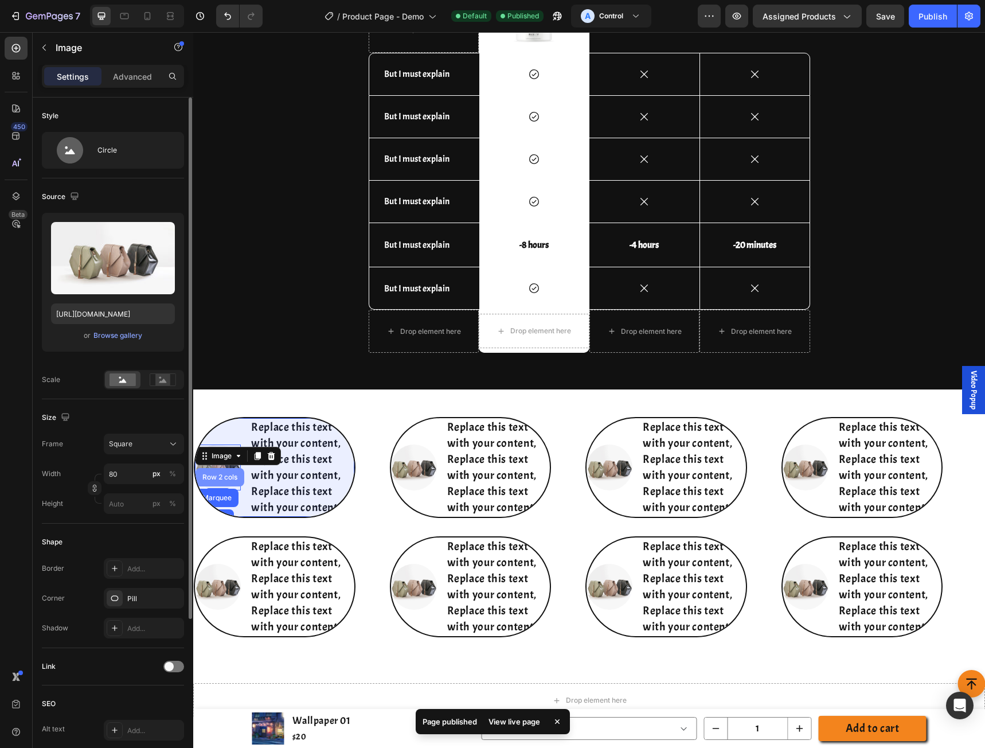
click at [225, 483] on div "Row 2 cols" at bounding box center [219, 477] width 49 height 18
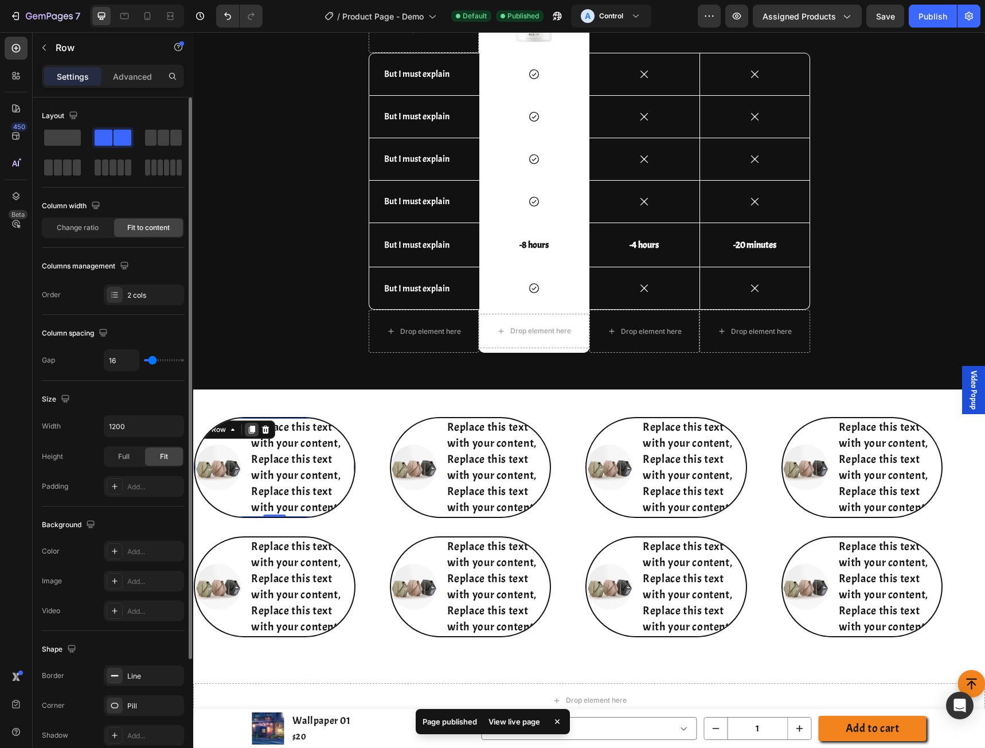
click at [249, 431] on icon at bounding box center [252, 430] width 6 height 8
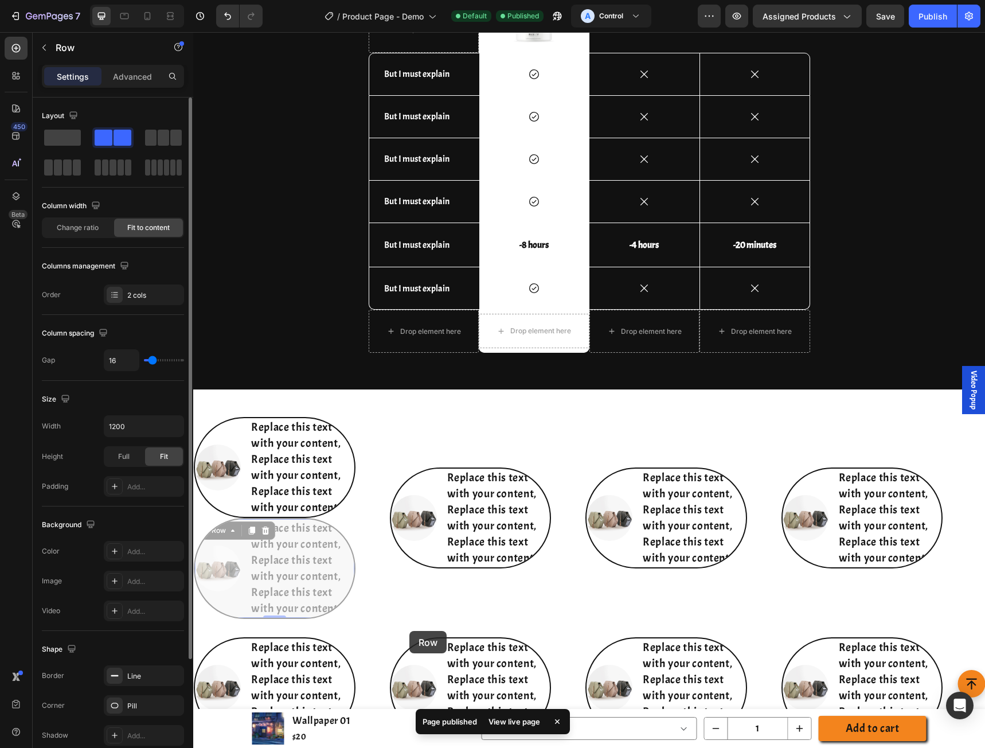
scroll to position [4528, 0]
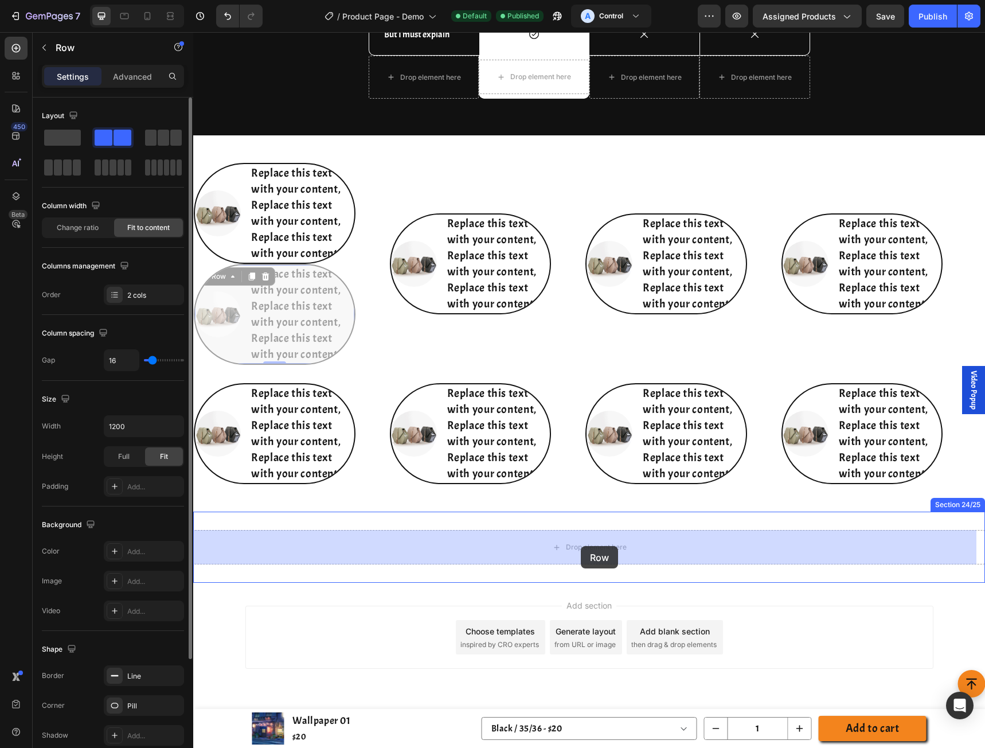
drag, startPoint x: 222, startPoint y: 528, endPoint x: 581, endPoint y: 546, distance: 359.9
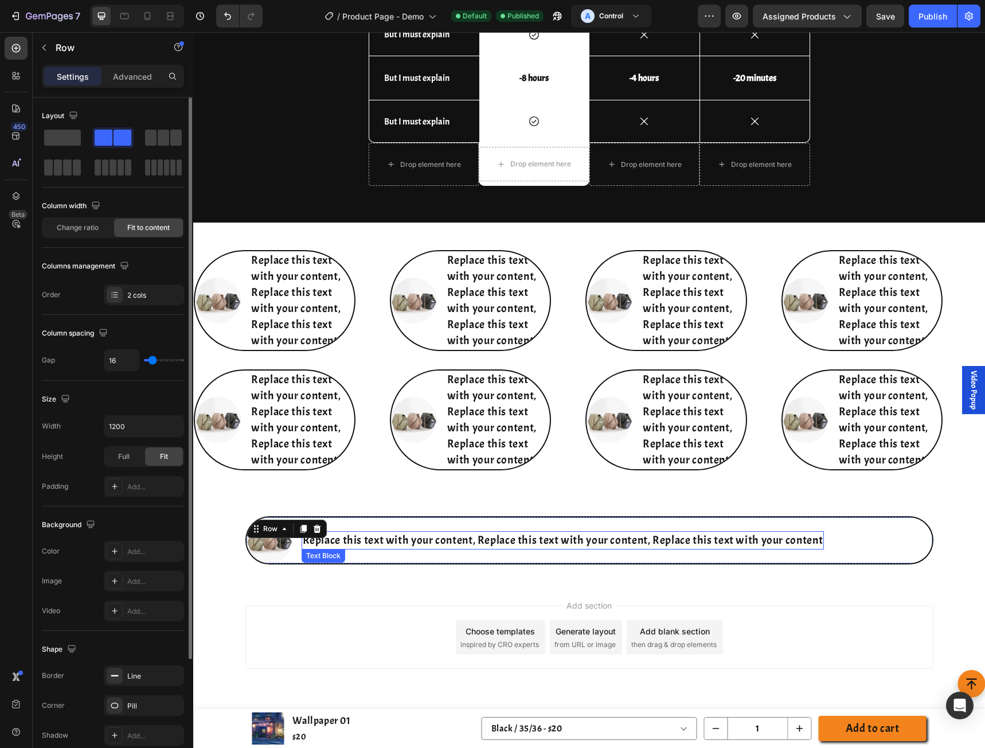
scroll to position [4441, 0]
